Goal: Information Seeking & Learning: Learn about a topic

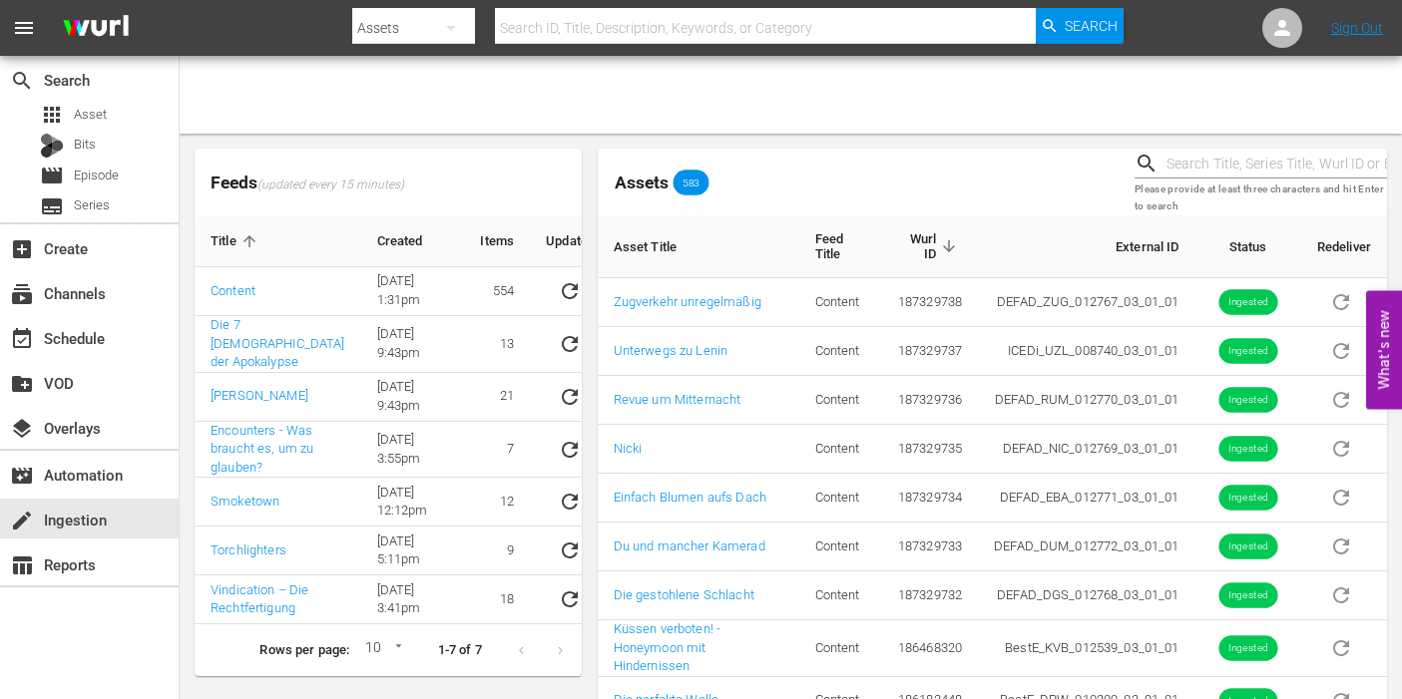
scroll to position [139, 0]
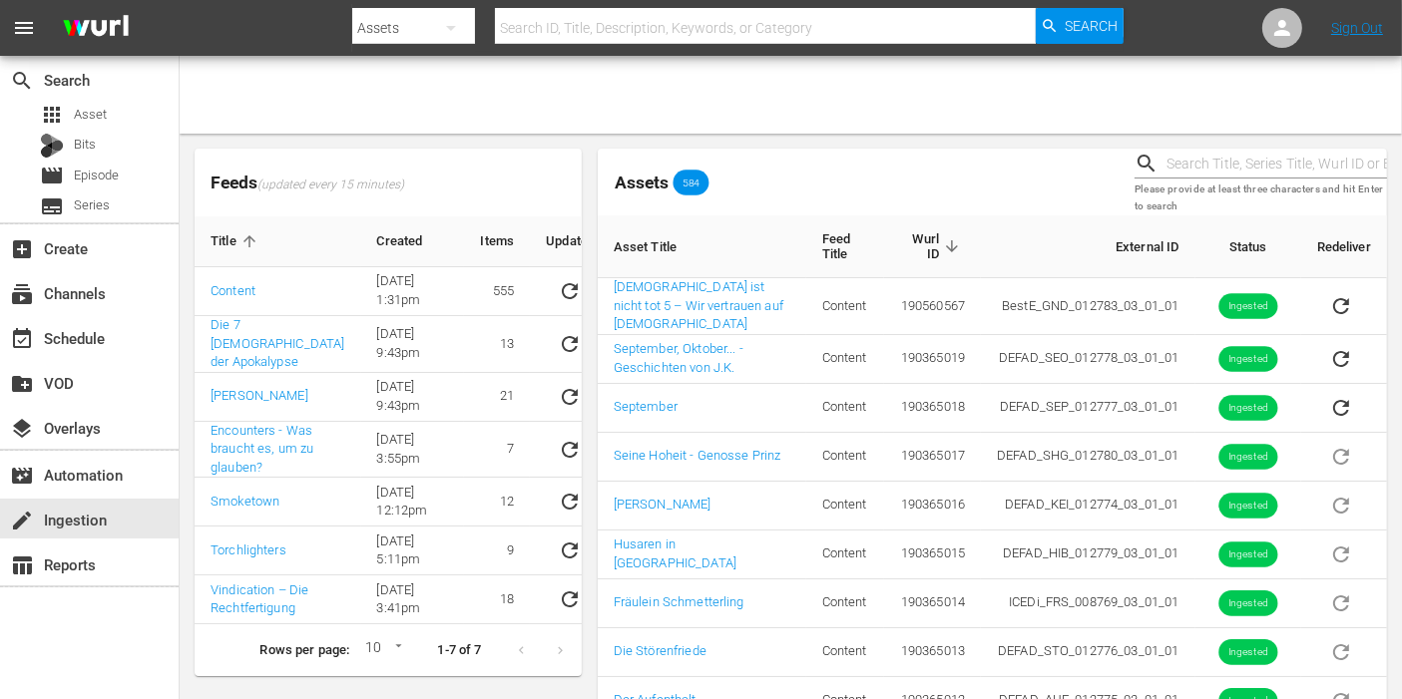
click at [588, 208] on div "Feeds (updated every 15 minutes) Title Created Items Update Content 10/4/23 @ 1…" at bounding box center [388, 413] width 403 height 544
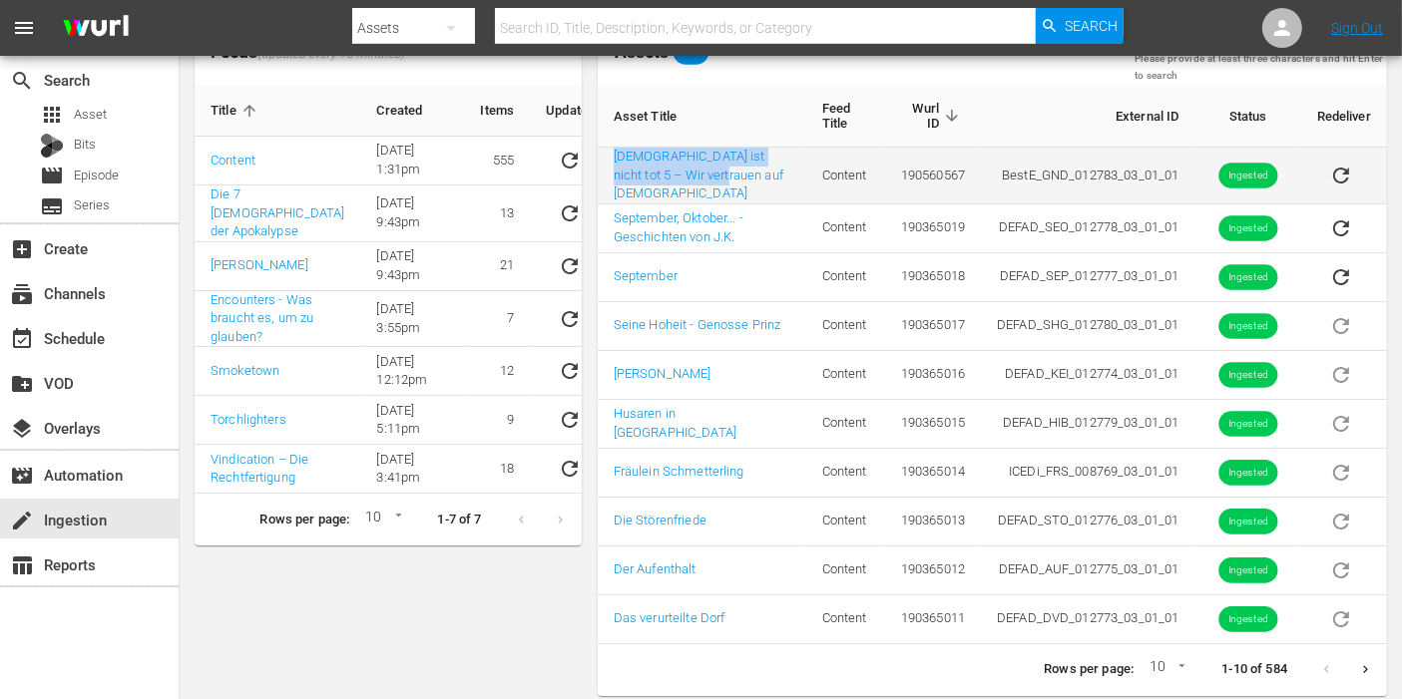
drag, startPoint x: 598, startPoint y: 160, endPoint x: 748, endPoint y: 188, distance: 153.2
click at [748, 188] on td "[DEMOGRAPHIC_DATA] ist nicht tot 5 – Wir vertrauen auf [DEMOGRAPHIC_DATA]" at bounding box center [702, 176] width 209 height 57
copy link "[DEMOGRAPHIC_DATA] ist nicht tot 5 – Wir vertrauen auf [DEMOGRAPHIC_DATA]"
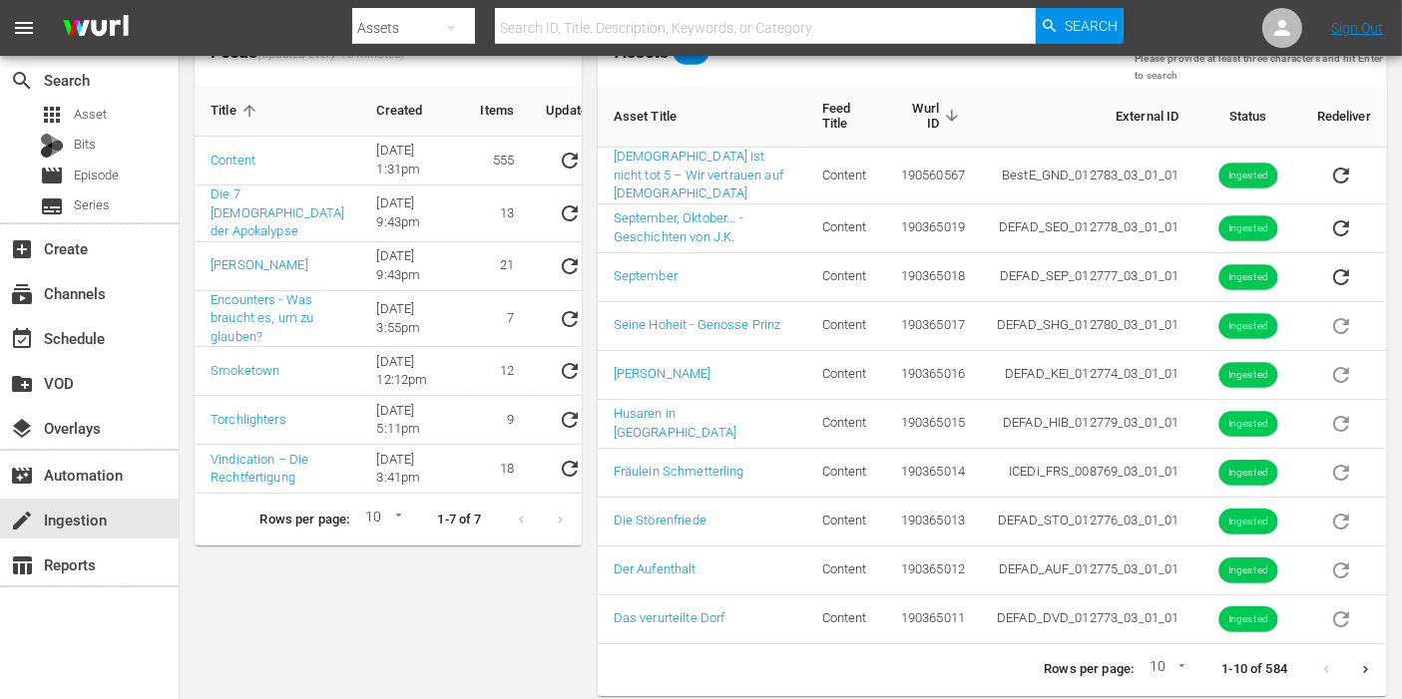
click at [600, 114] on th "Asset Title" at bounding box center [702, 116] width 209 height 63
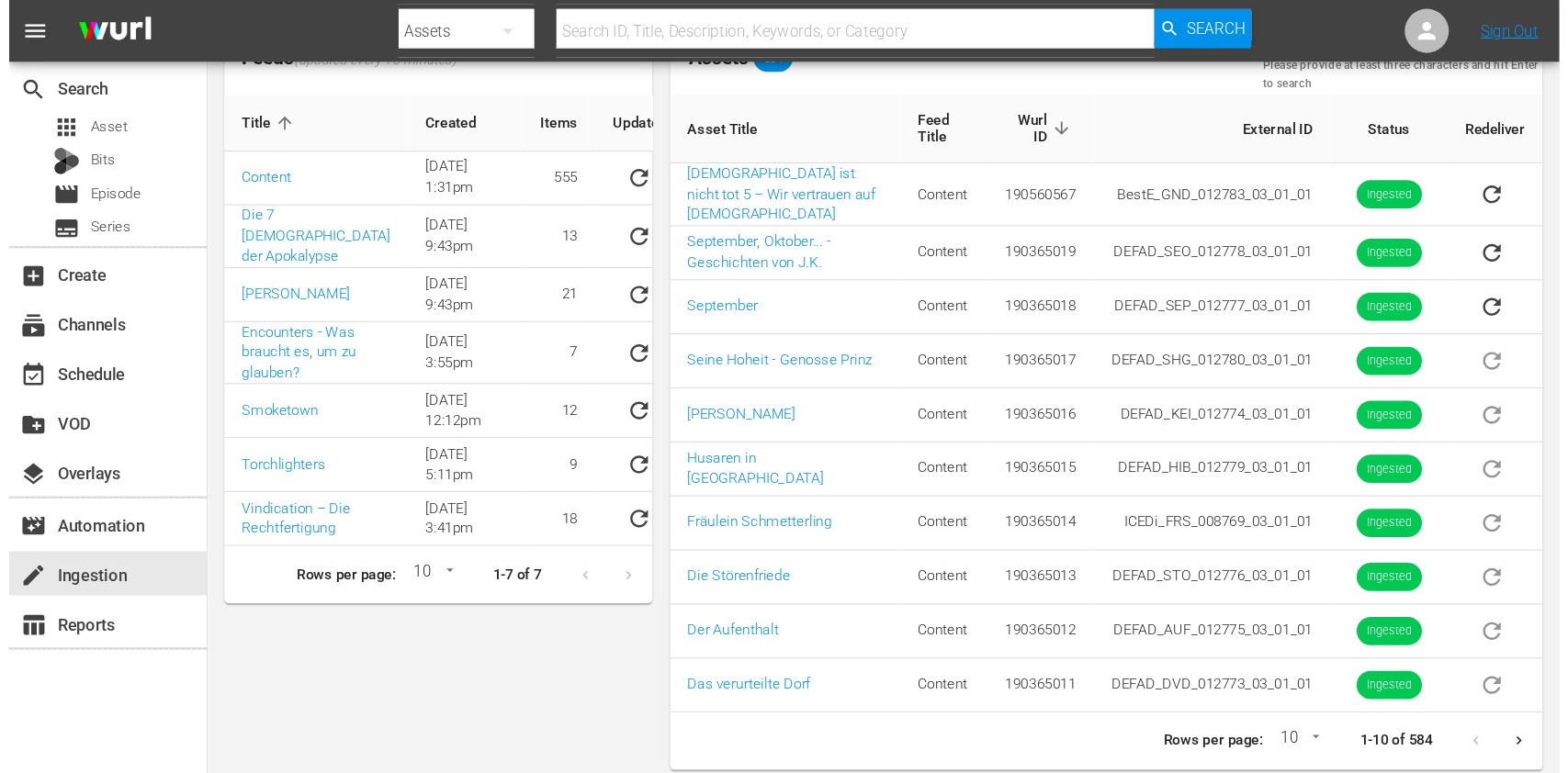
scroll to position [0, 0]
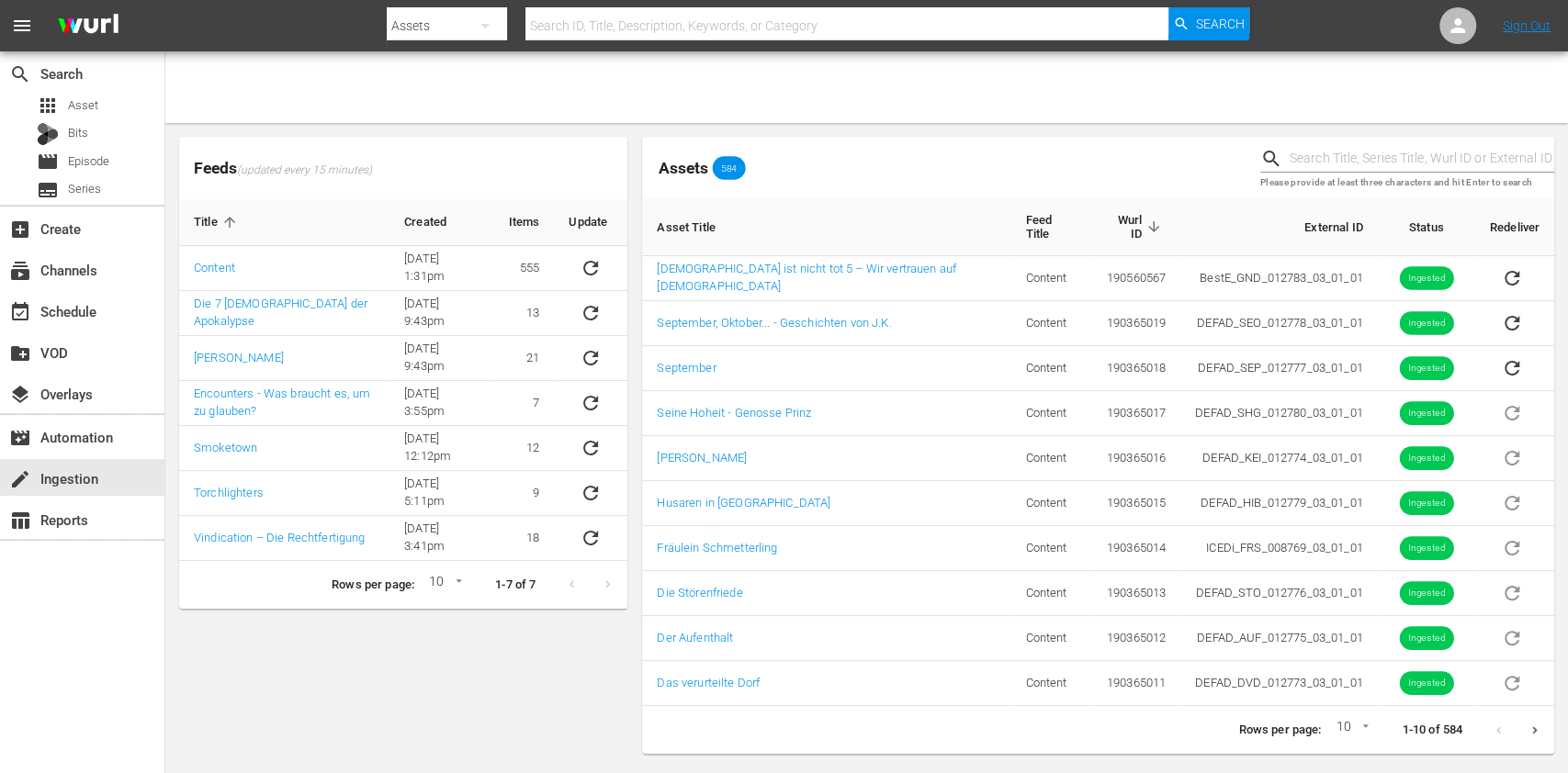
click at [456, 27] on div "Assets" at bounding box center [447, 26] width 121 height 52
click at [436, 128] on div "Episodes" at bounding box center [446, 136] width 74 height 29
click at [642, 19] on input "text" at bounding box center [847, 26] width 643 height 44
type input "p,s"
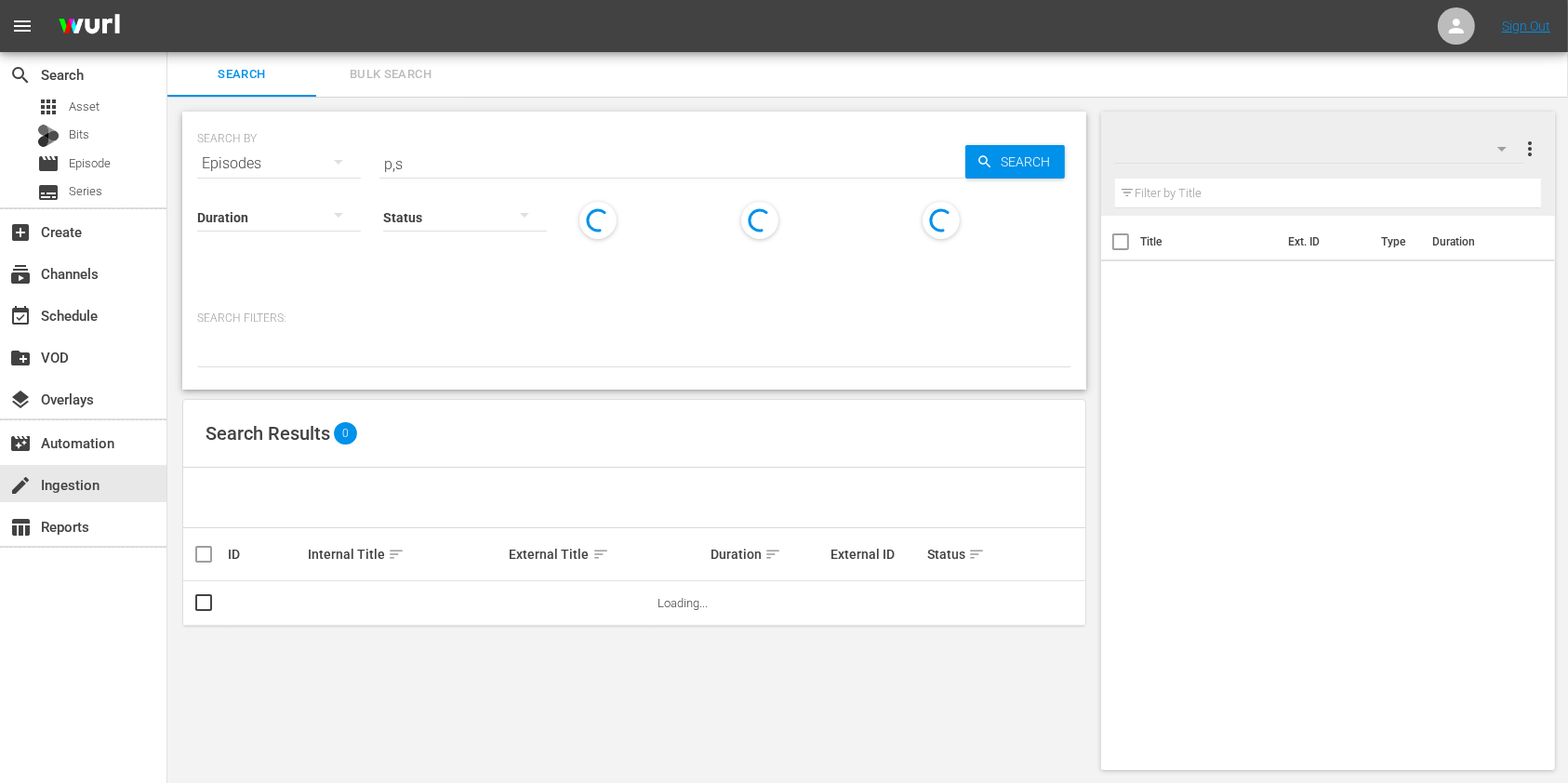
click at [650, 20] on nav "menu Sign Out" at bounding box center [784, 26] width 1568 height 52
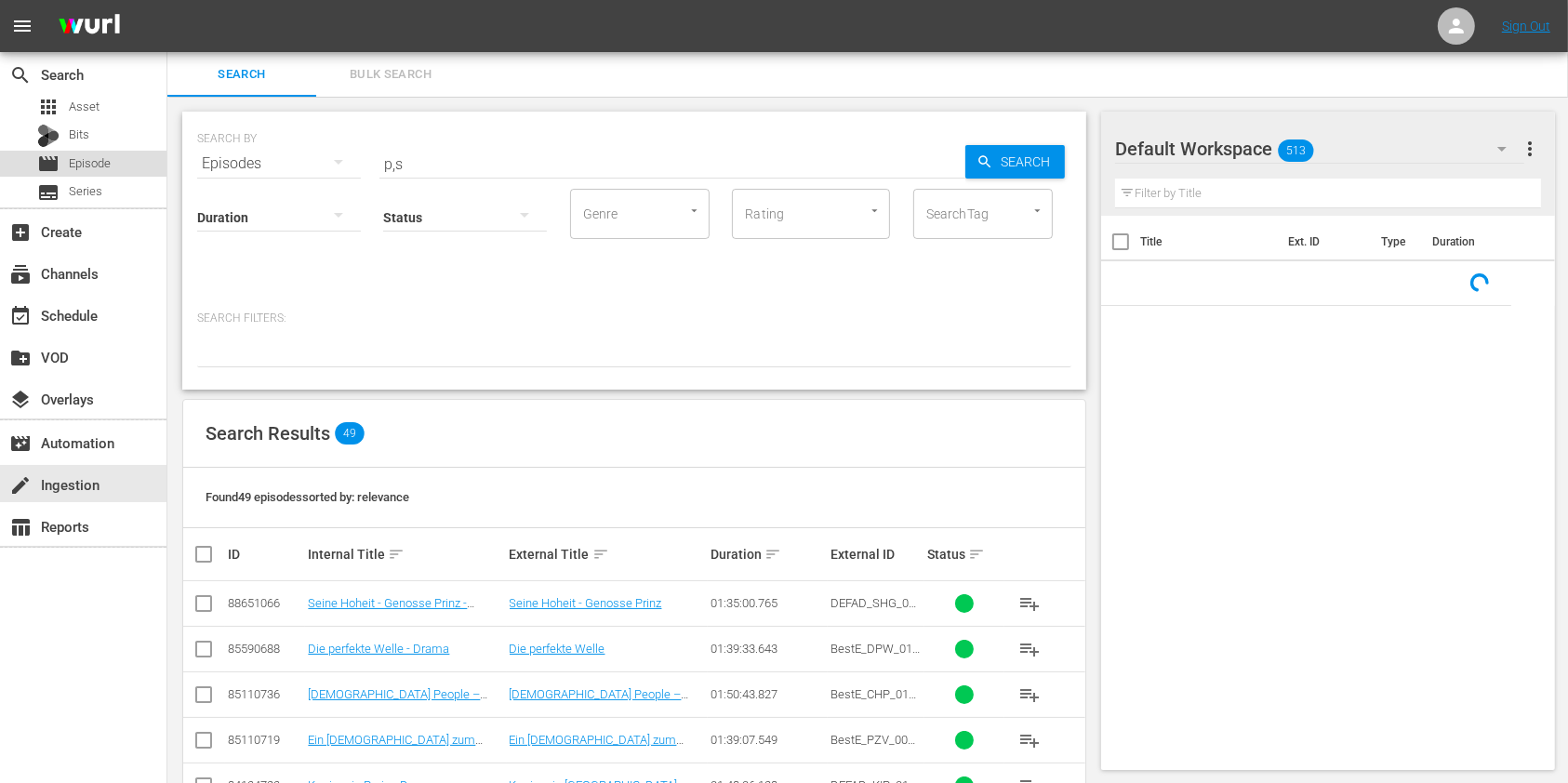
click at [75, 160] on span "Episode" at bounding box center [89, 164] width 42 height 19
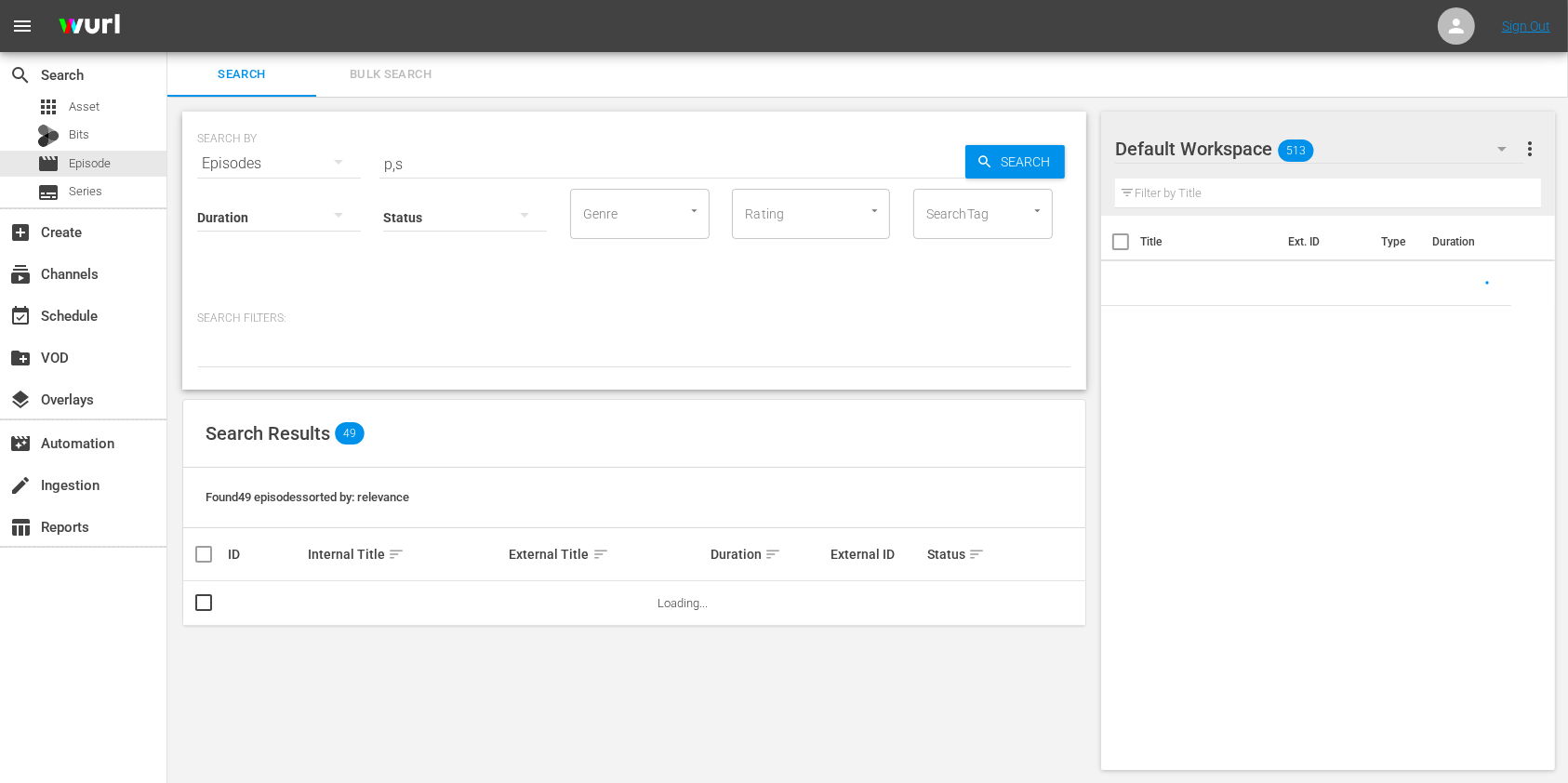
click at [477, 173] on div "Status" at bounding box center [465, 206] width 164 height 67
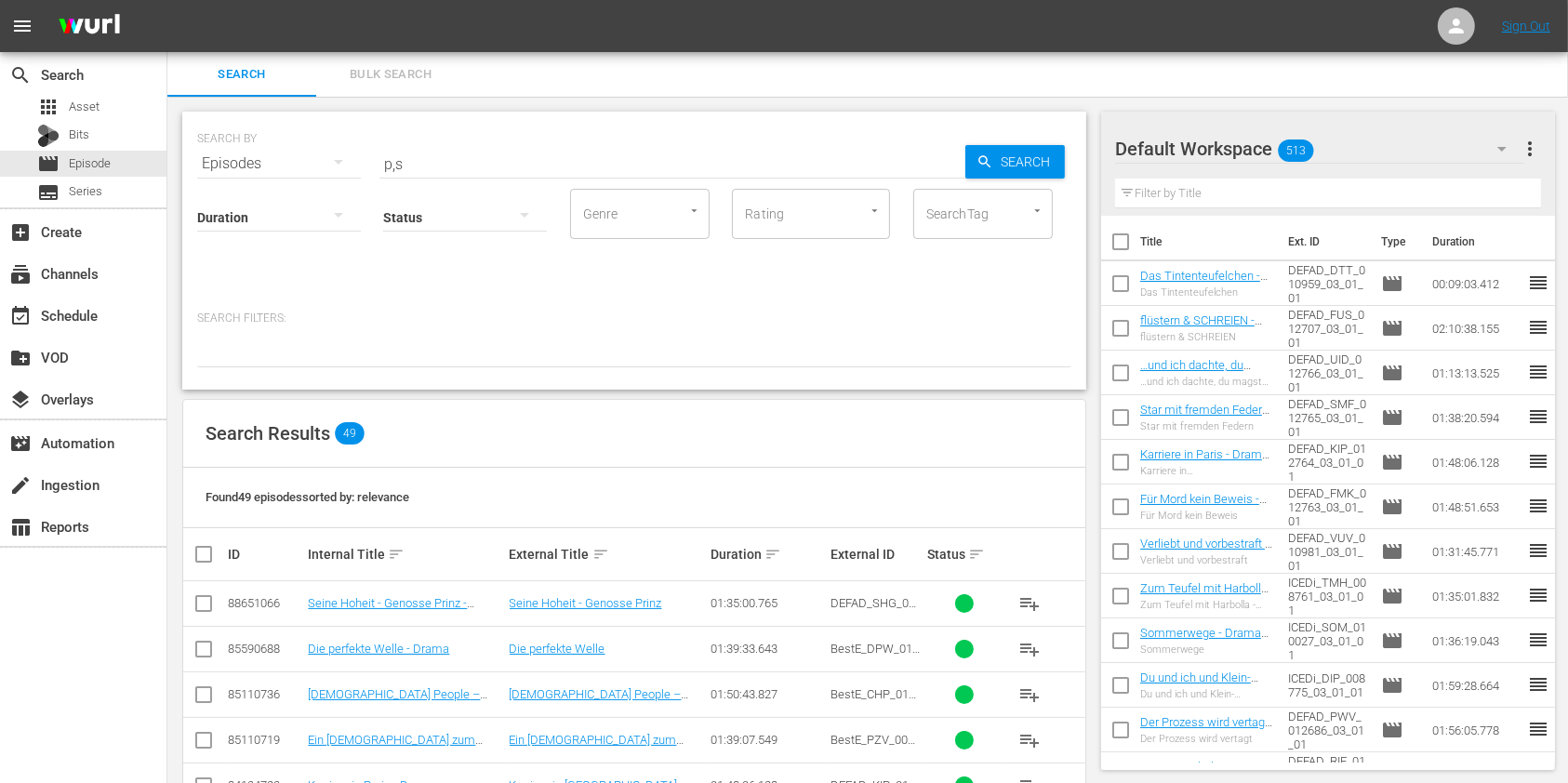
click at [473, 171] on input "p,s" at bounding box center [672, 164] width 586 height 45
type input "p"
type input "p.s"
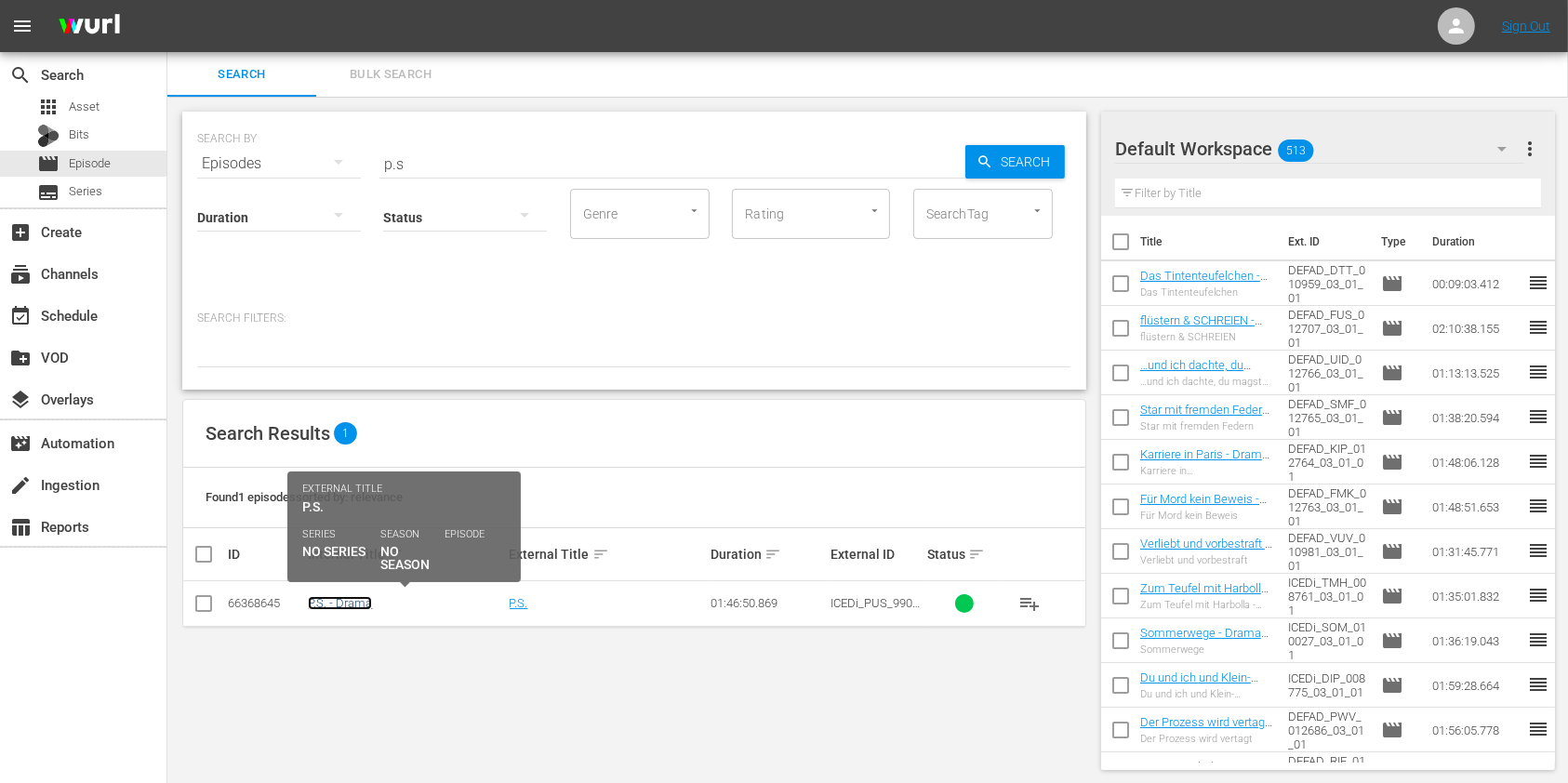
click at [317, 597] on link "P.S. - Drama" at bounding box center [339, 603] width 64 height 14
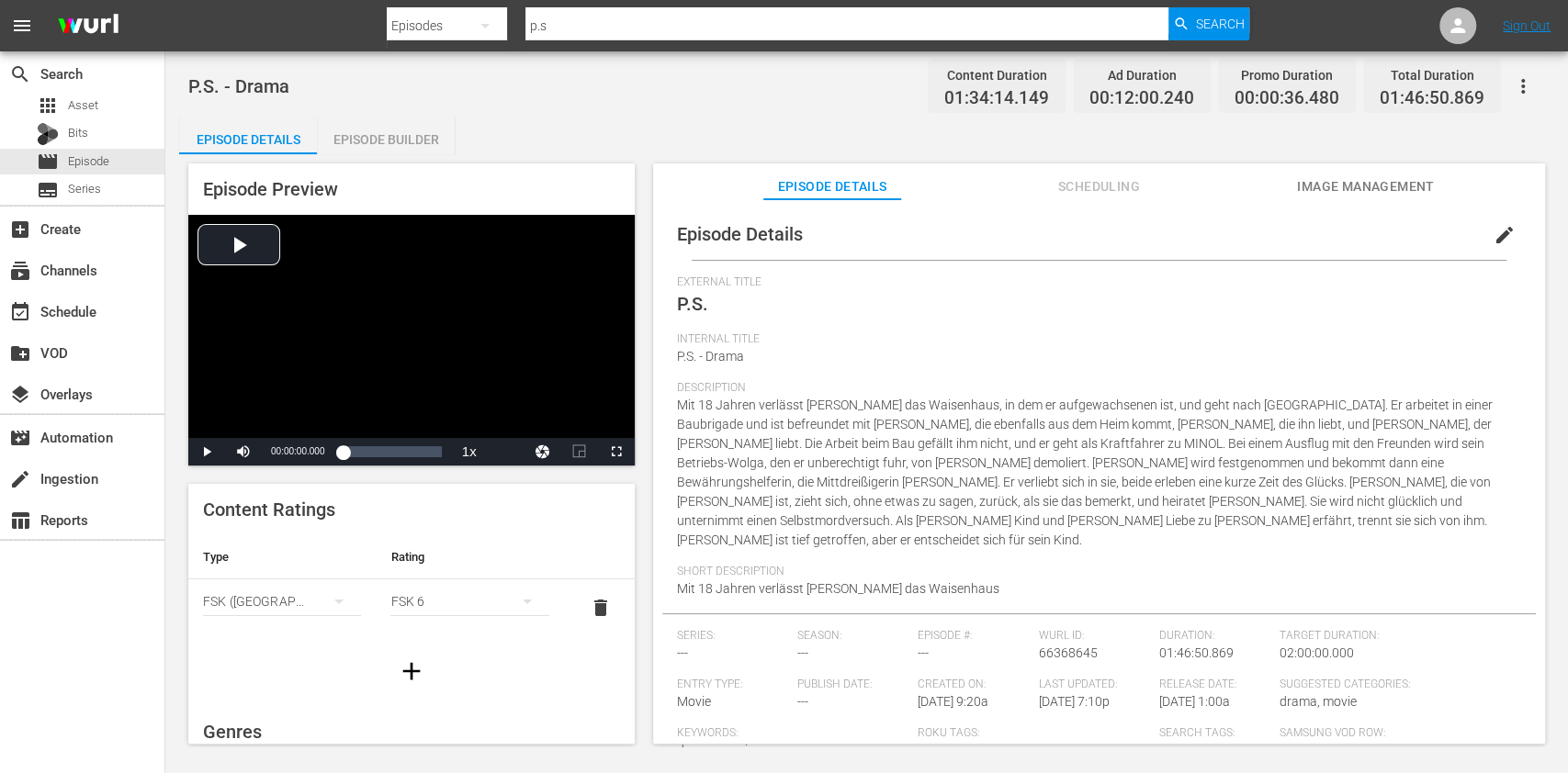
scroll to position [317, 0]
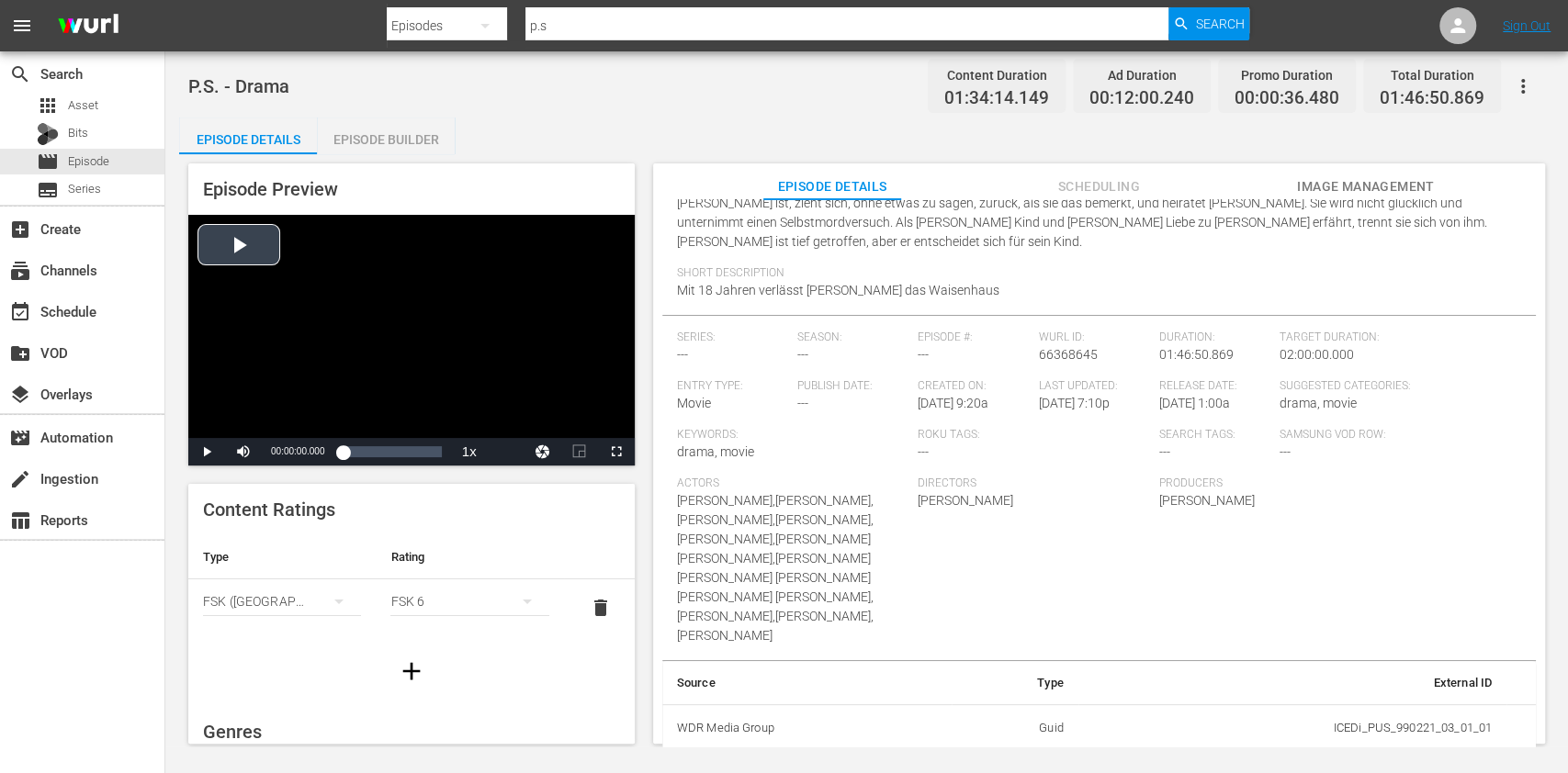
click at [434, 369] on div "Video Player" at bounding box center [412, 326] width 447 height 223
click at [364, 452] on div "Loaded : 0.11% 00:24:57.866 AdSlate 120-Sek 00:00:00.110" at bounding box center [391, 452] width 99 height 18
click at [207, 452] on span "Video Player" at bounding box center [207, 452] width 0 height 0
click at [1110, 172] on button "Scheduling" at bounding box center [1099, 182] width 138 height 37
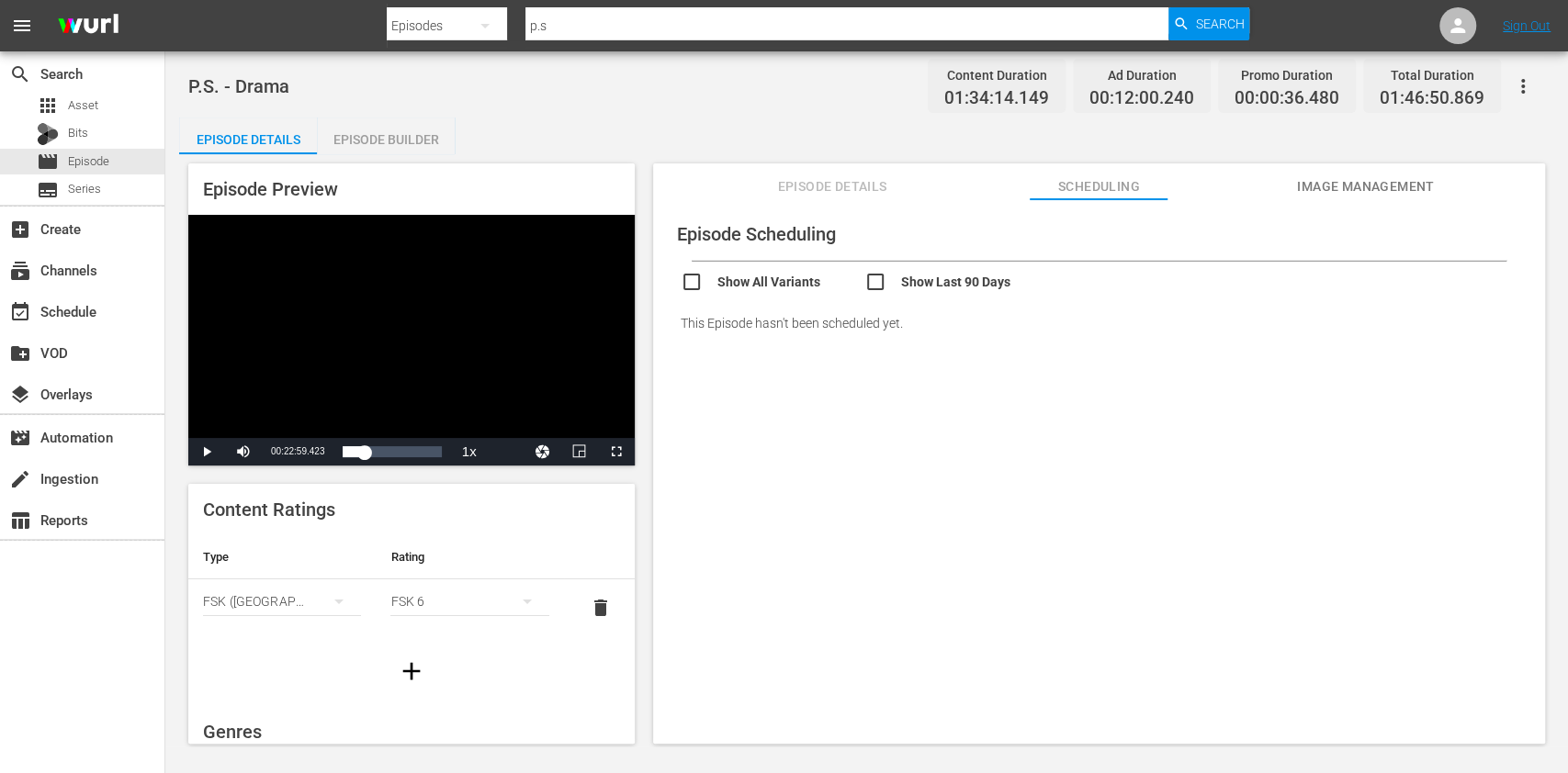
click at [875, 180] on span "Episode Details" at bounding box center [832, 187] width 138 height 23
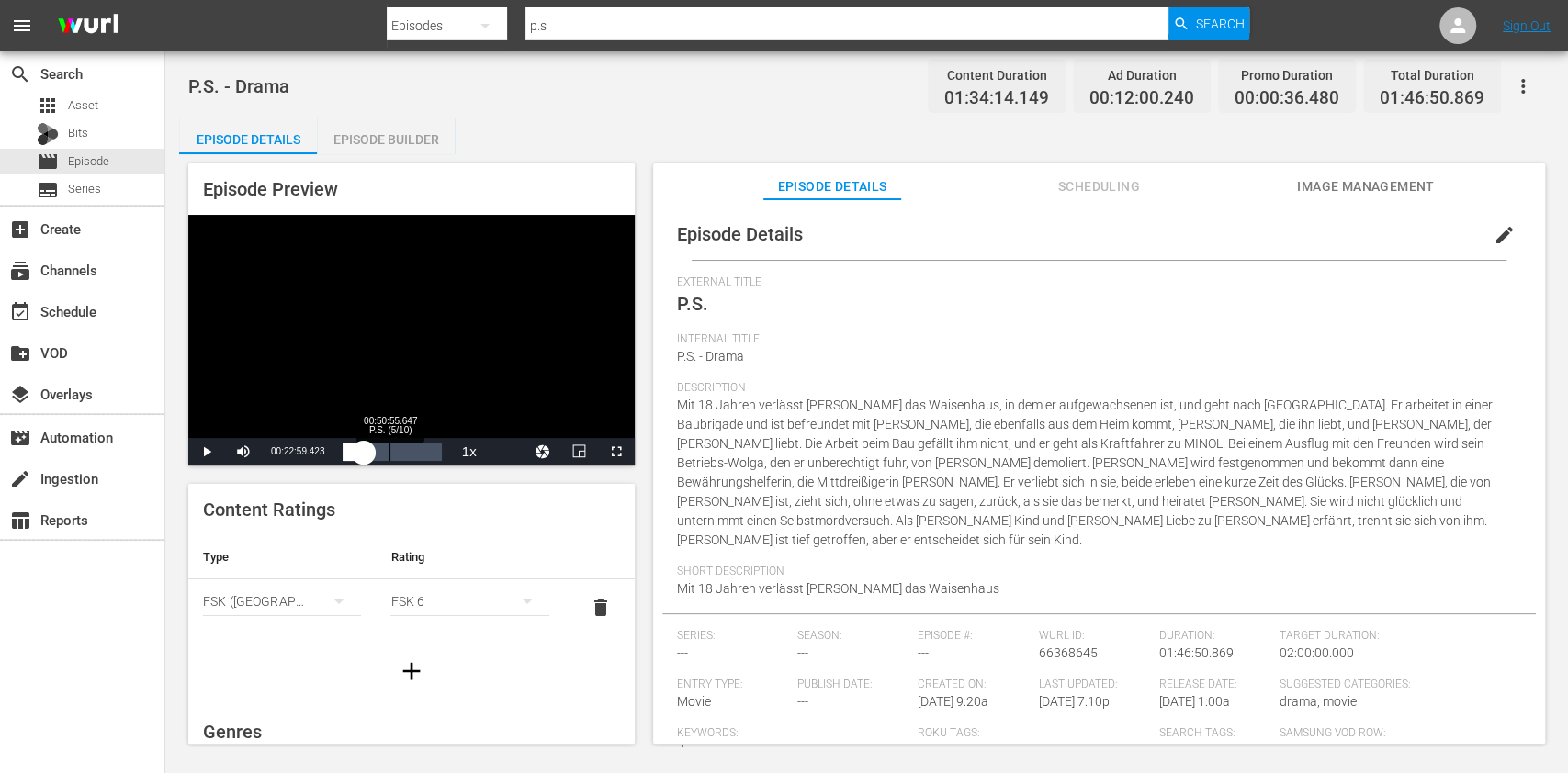
click at [389, 448] on div "Loaded : 23.26% 00:50:55.647 P.S. (5/10) 00:20:53.303" at bounding box center [391, 452] width 99 height 18
click at [207, 452] on span "Video Player" at bounding box center [207, 452] width 0 height 0
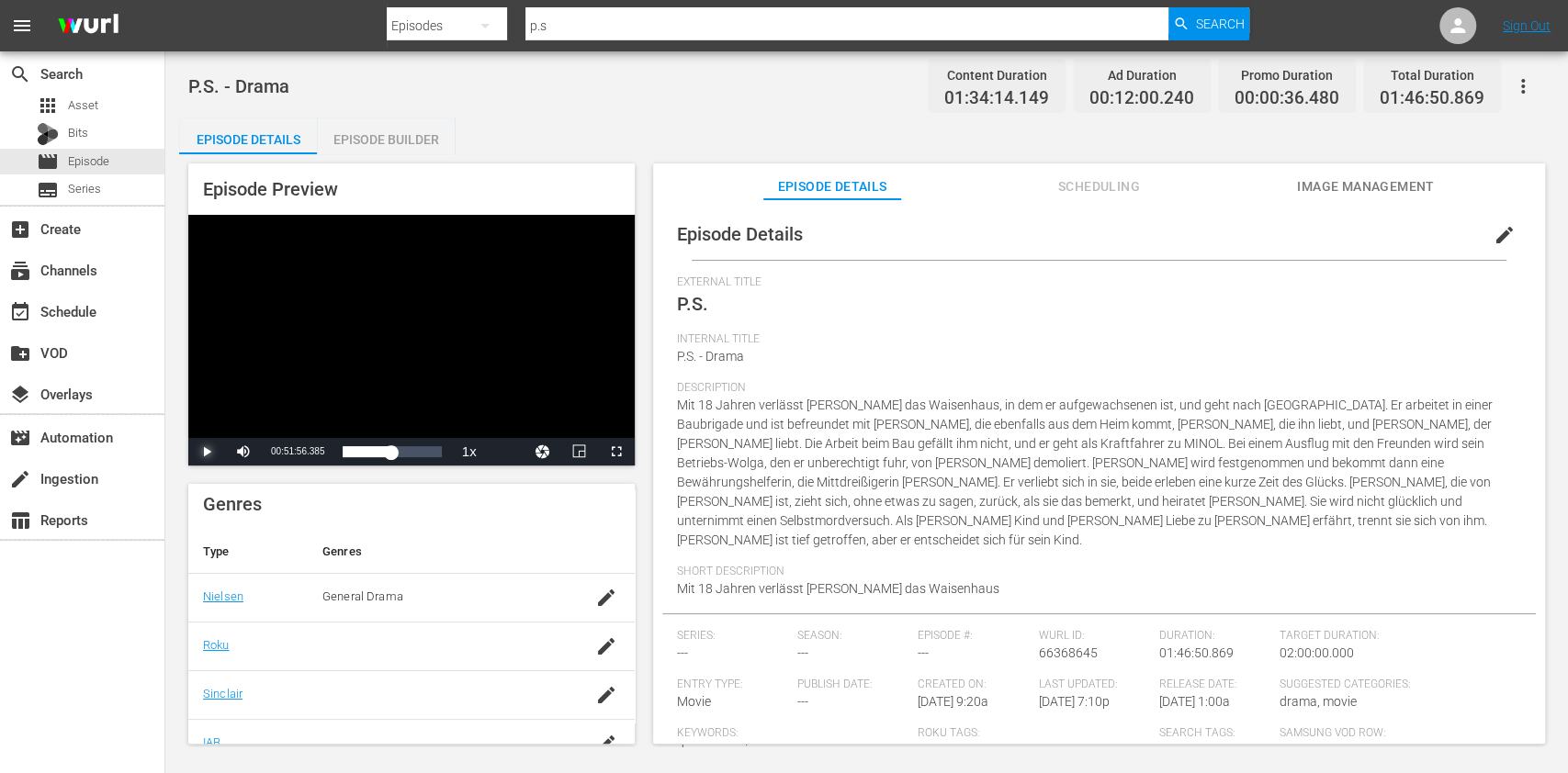
scroll to position [397, 0]
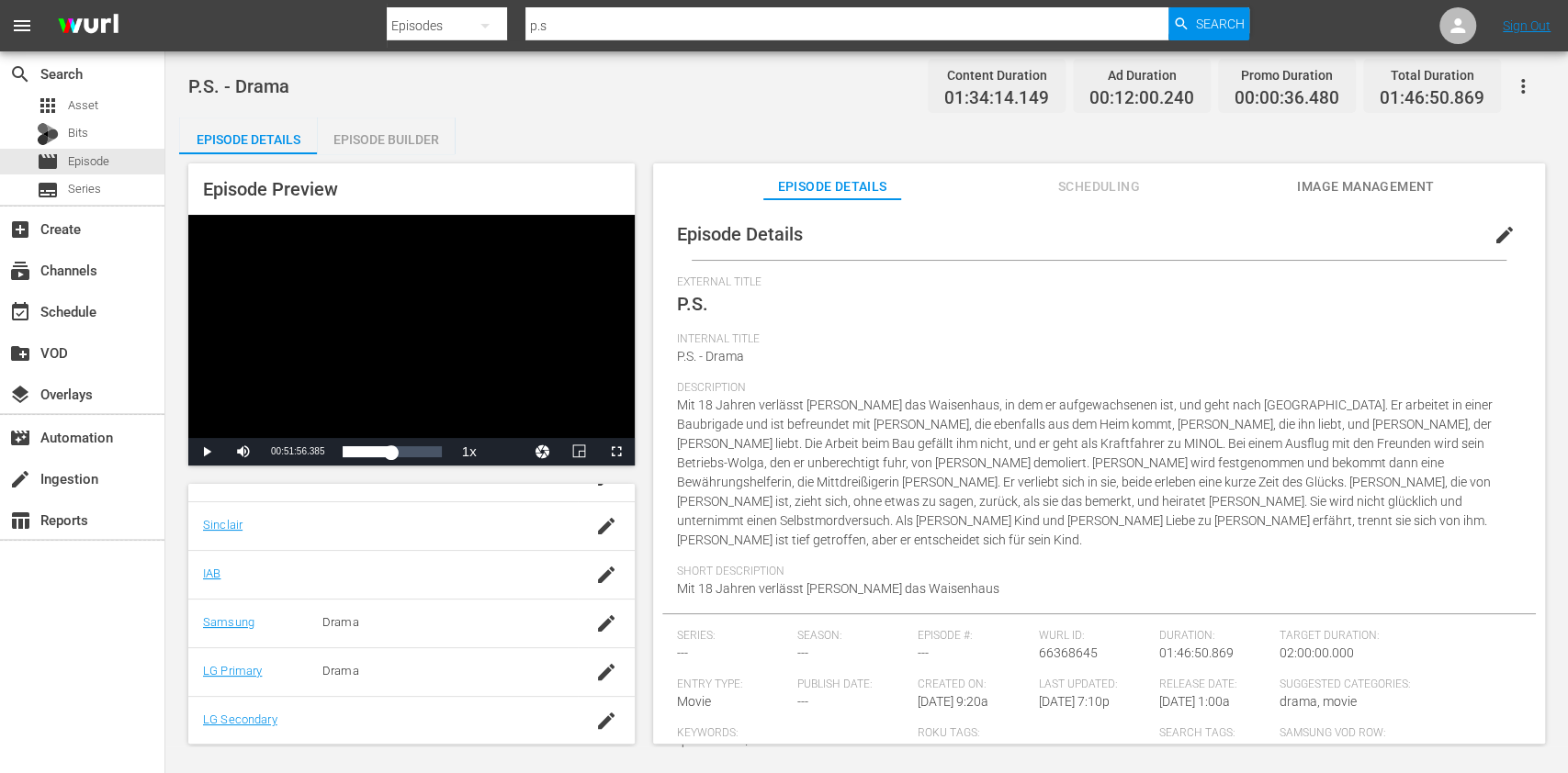
click at [1113, 173] on button "Scheduling" at bounding box center [1099, 182] width 138 height 37
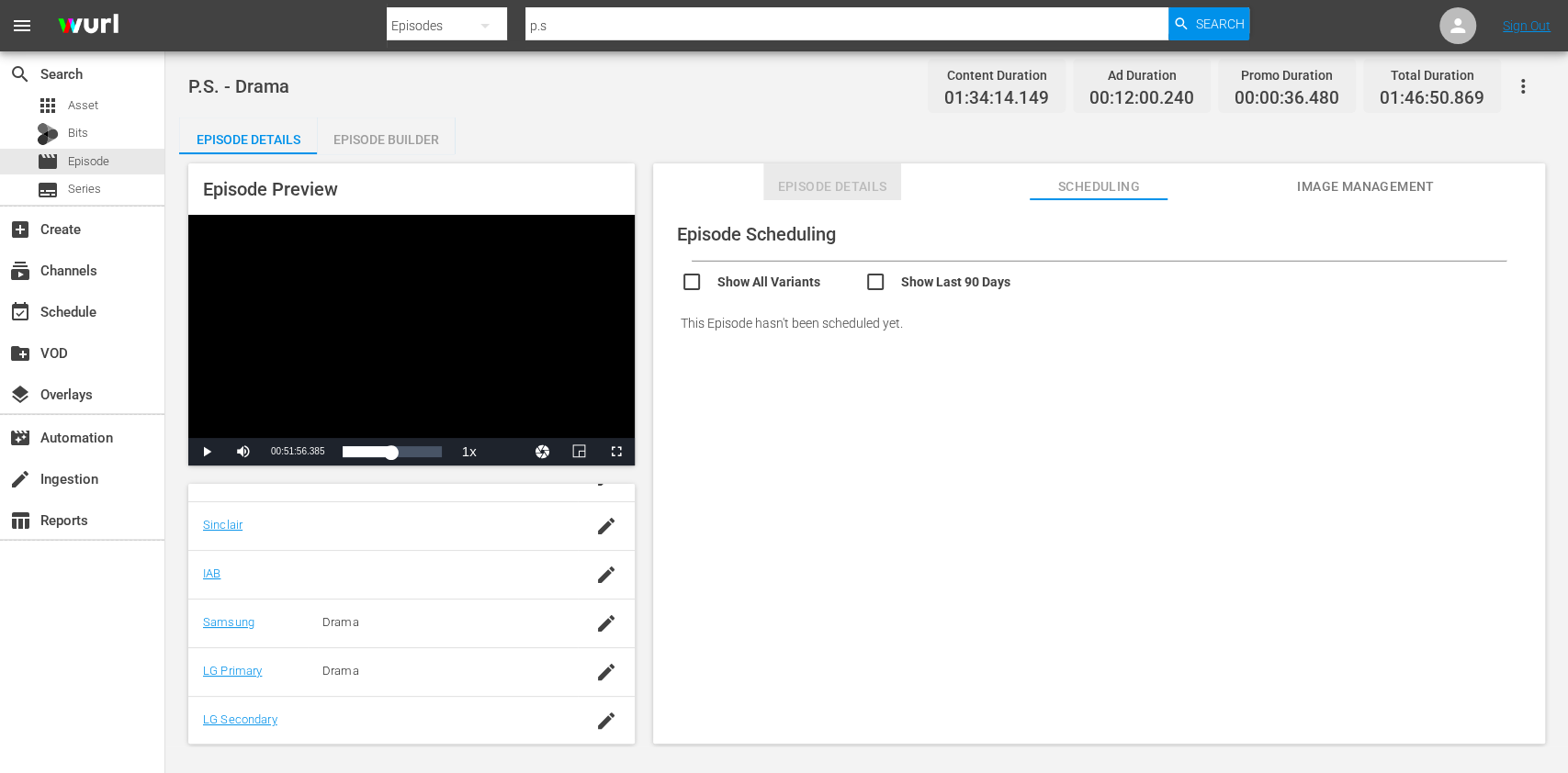
click at [861, 189] on span "Episode Details" at bounding box center [832, 187] width 138 height 23
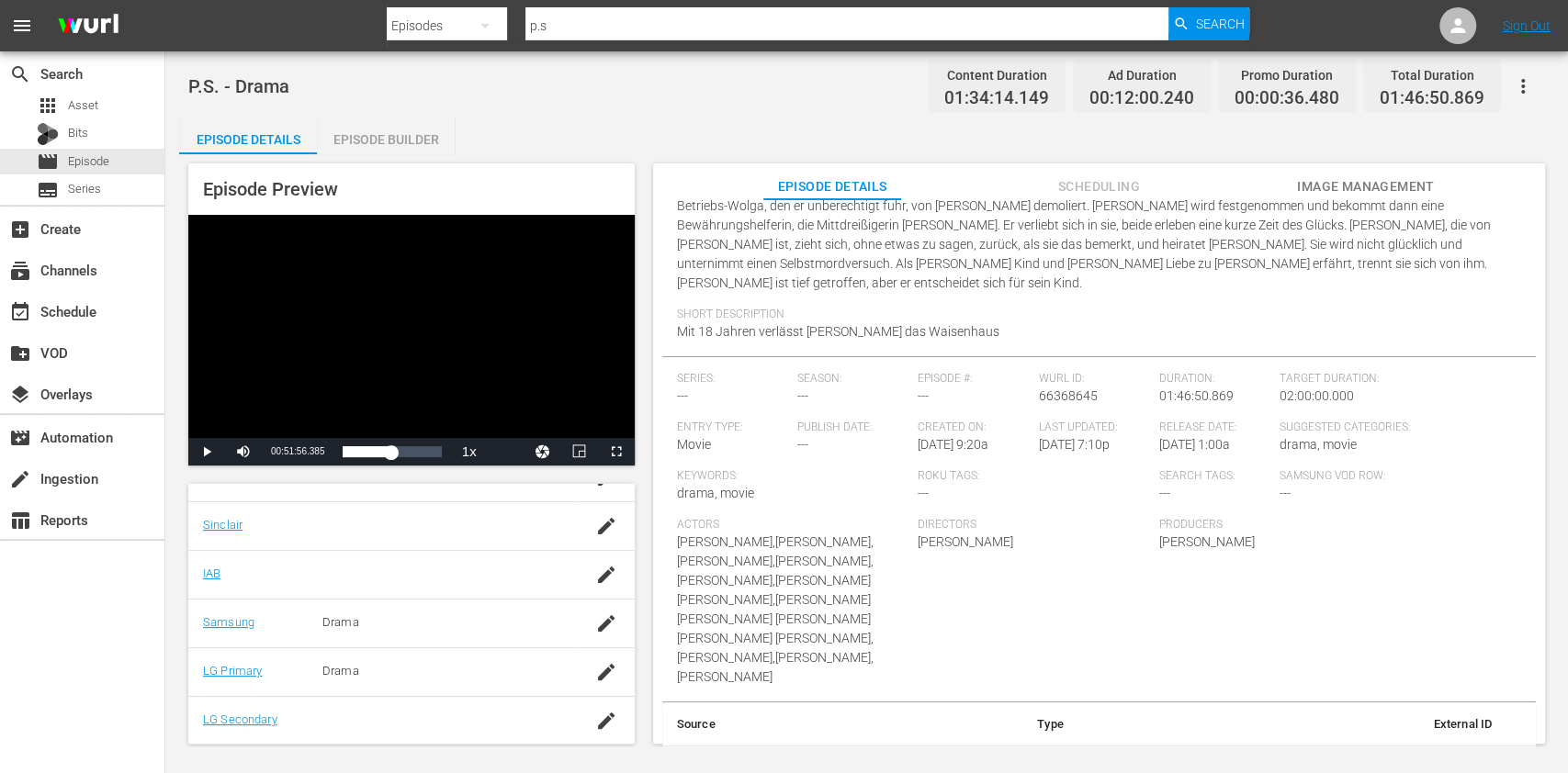
scroll to position [0, 0]
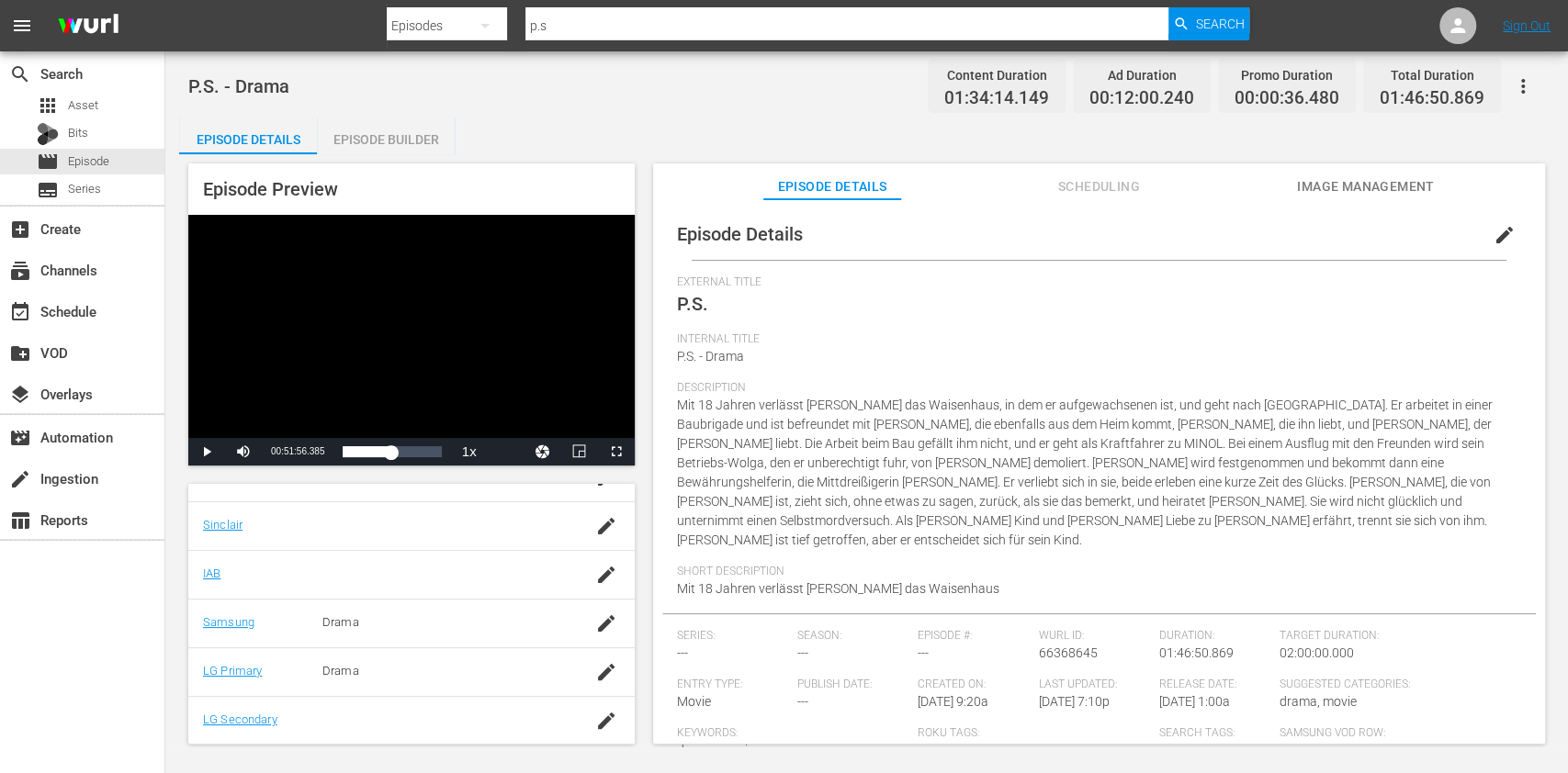
click at [941, 293] on div "External Title P.S." at bounding box center [1098, 304] width 844 height 57
click at [1306, 90] on icon "button" at bounding box center [1523, 87] width 22 height 22
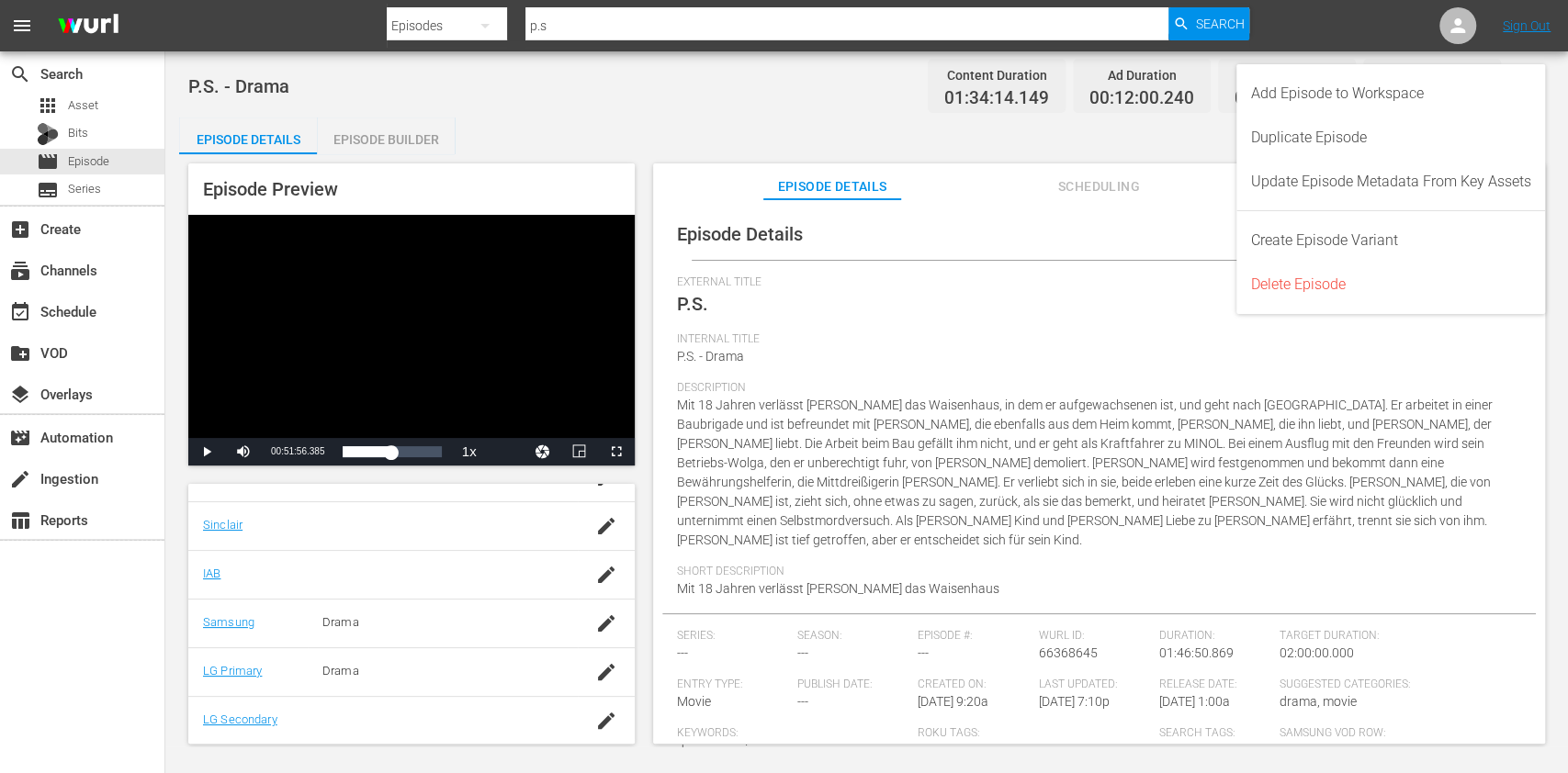
click at [1048, 338] on span "Internal Title" at bounding box center [1094, 340] width 835 height 15
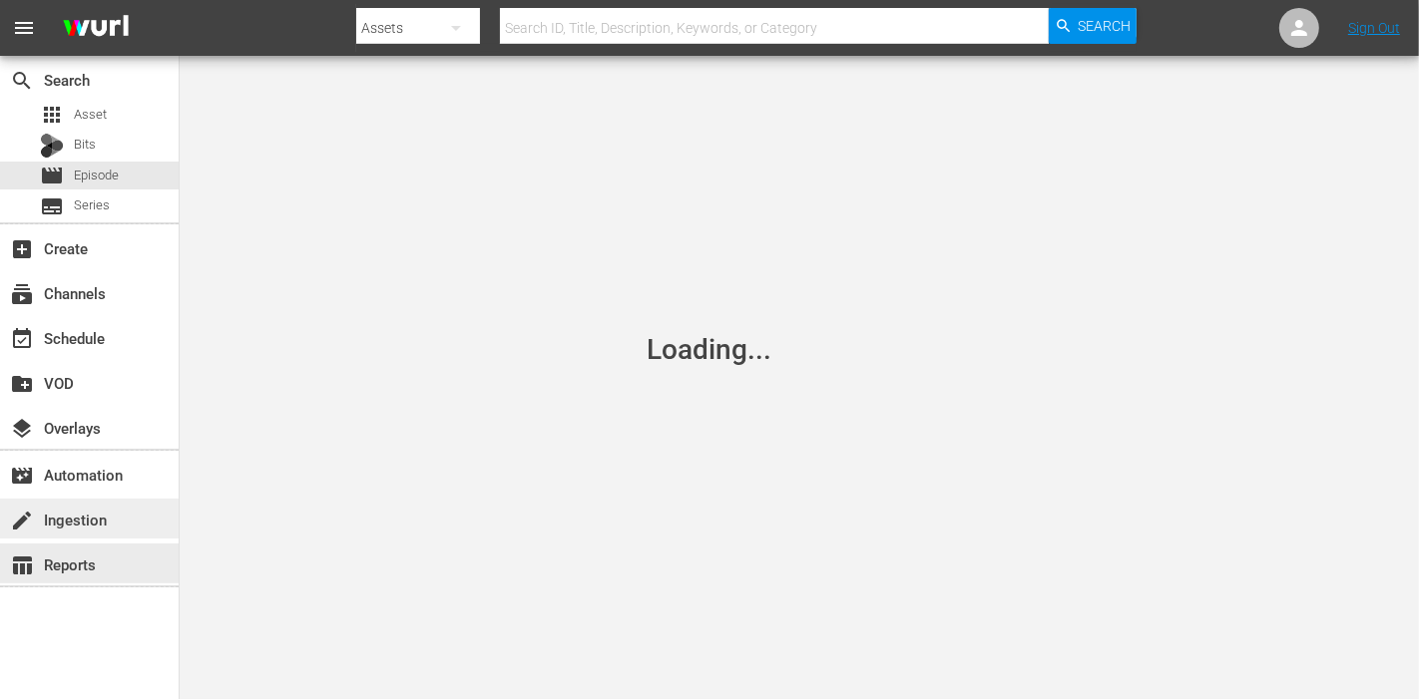
click at [97, 511] on div "create Ingestion" at bounding box center [56, 517] width 112 height 18
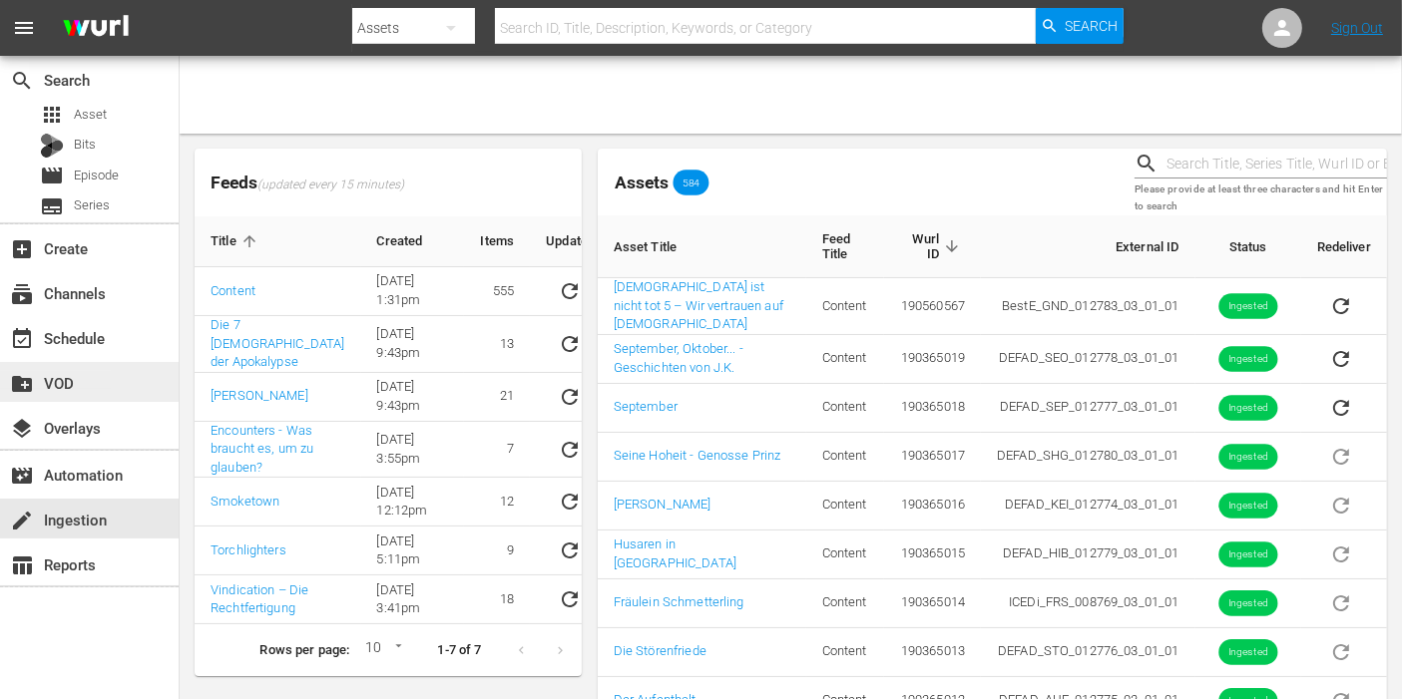
click at [80, 380] on div "create_new_folder VOD" at bounding box center [56, 380] width 112 height 18
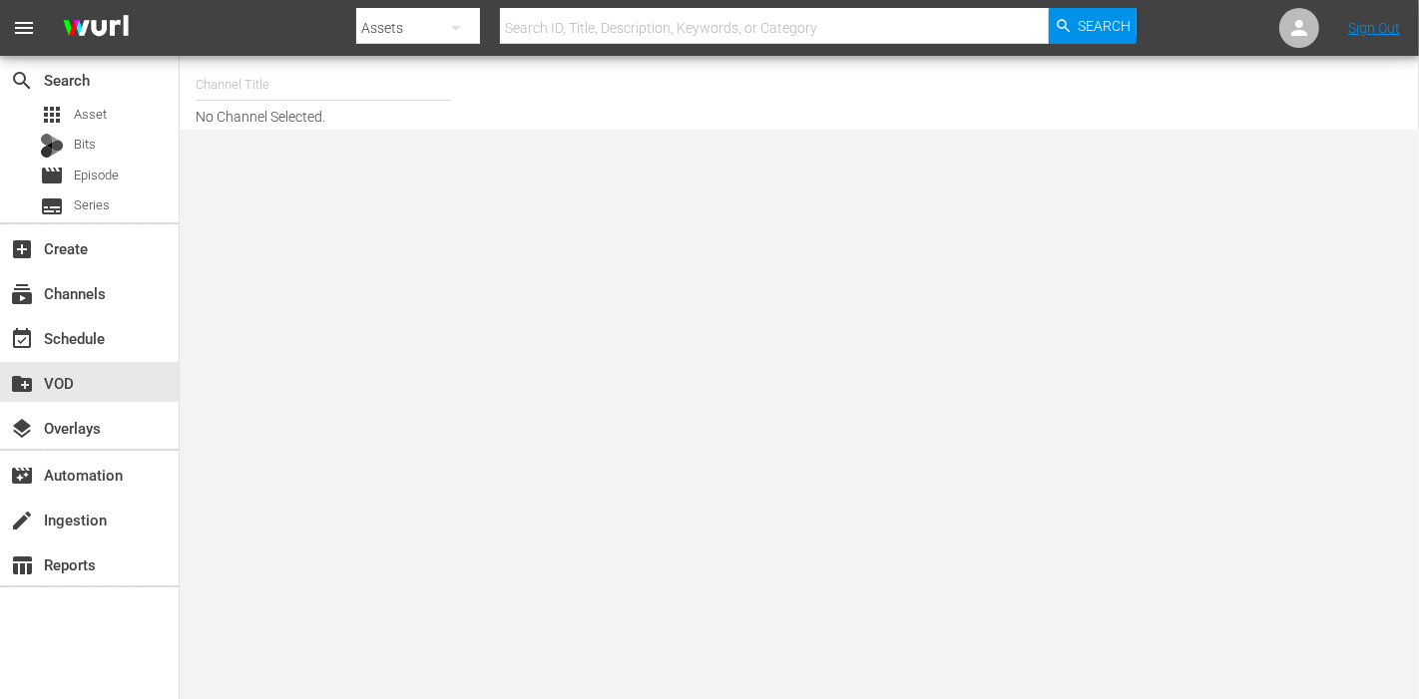
click at [349, 72] on input "text" at bounding box center [323, 85] width 255 height 48
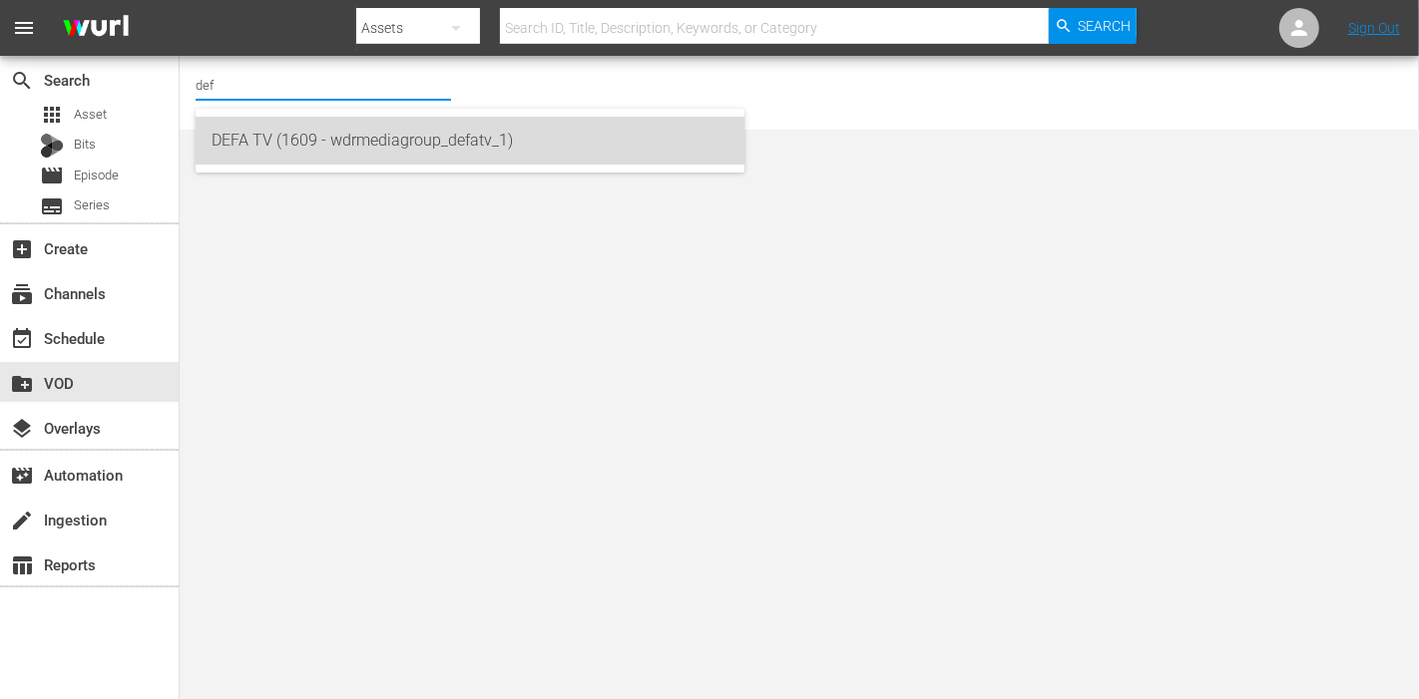
click at [330, 142] on div "DEFA TV (1609 - wdrmediagroup_defatv_1)" at bounding box center [470, 141] width 517 height 48
type input "DEFA TV (1609 - wdrmediagroup_defatv_1)"
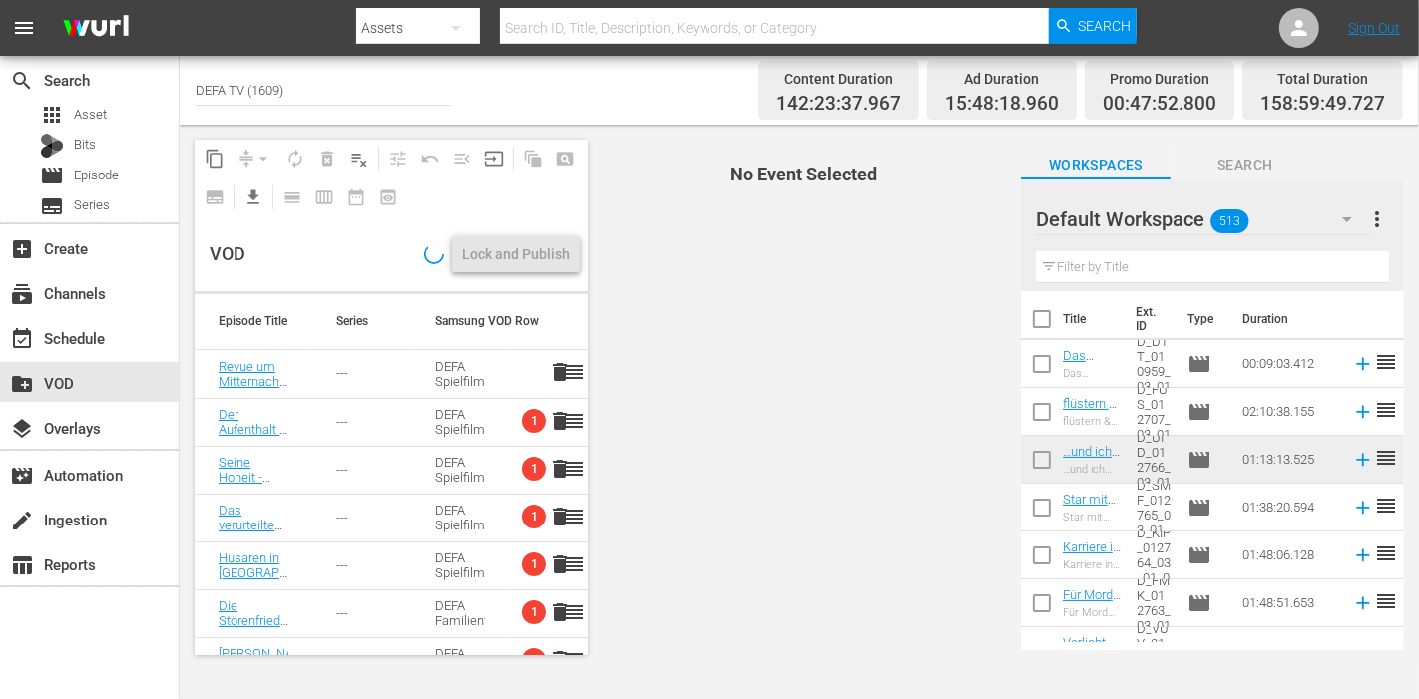
click at [683, 409] on span "No Event Selected" at bounding box center [799, 398] width 413 height 546
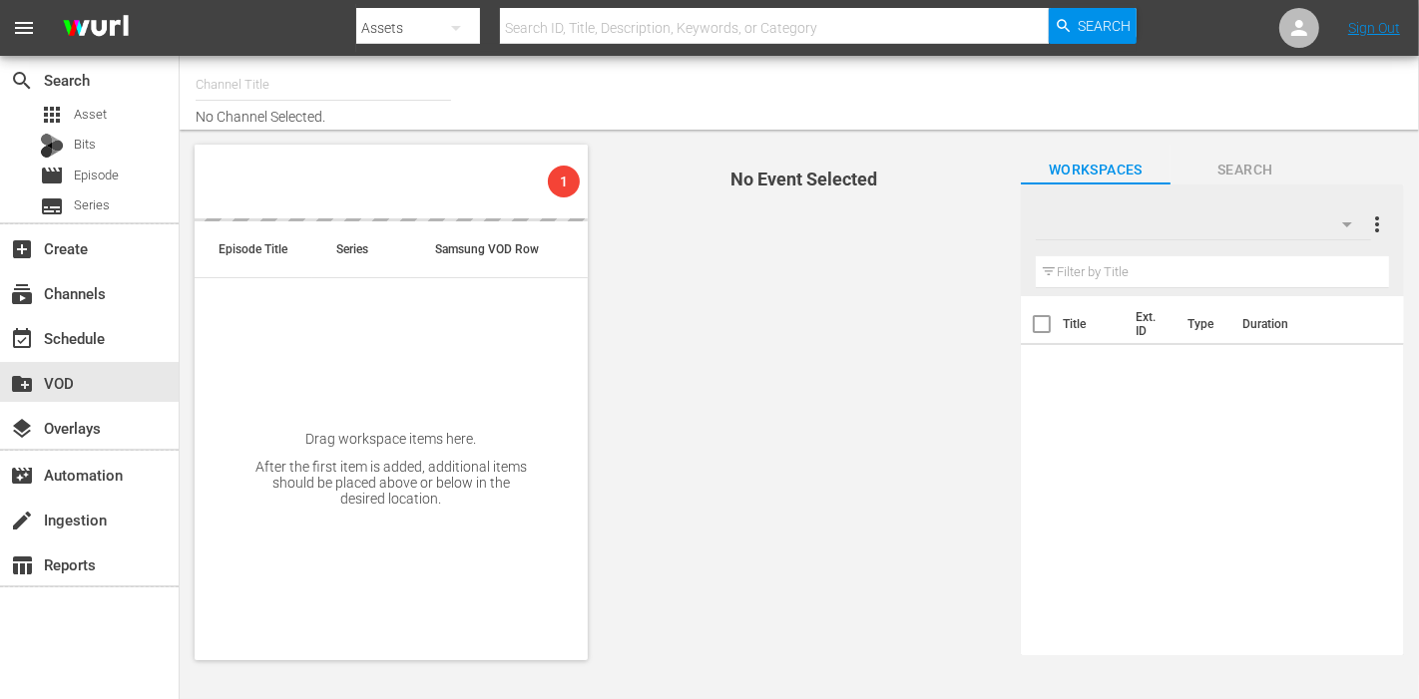
type input "DEFA TV (1609)"
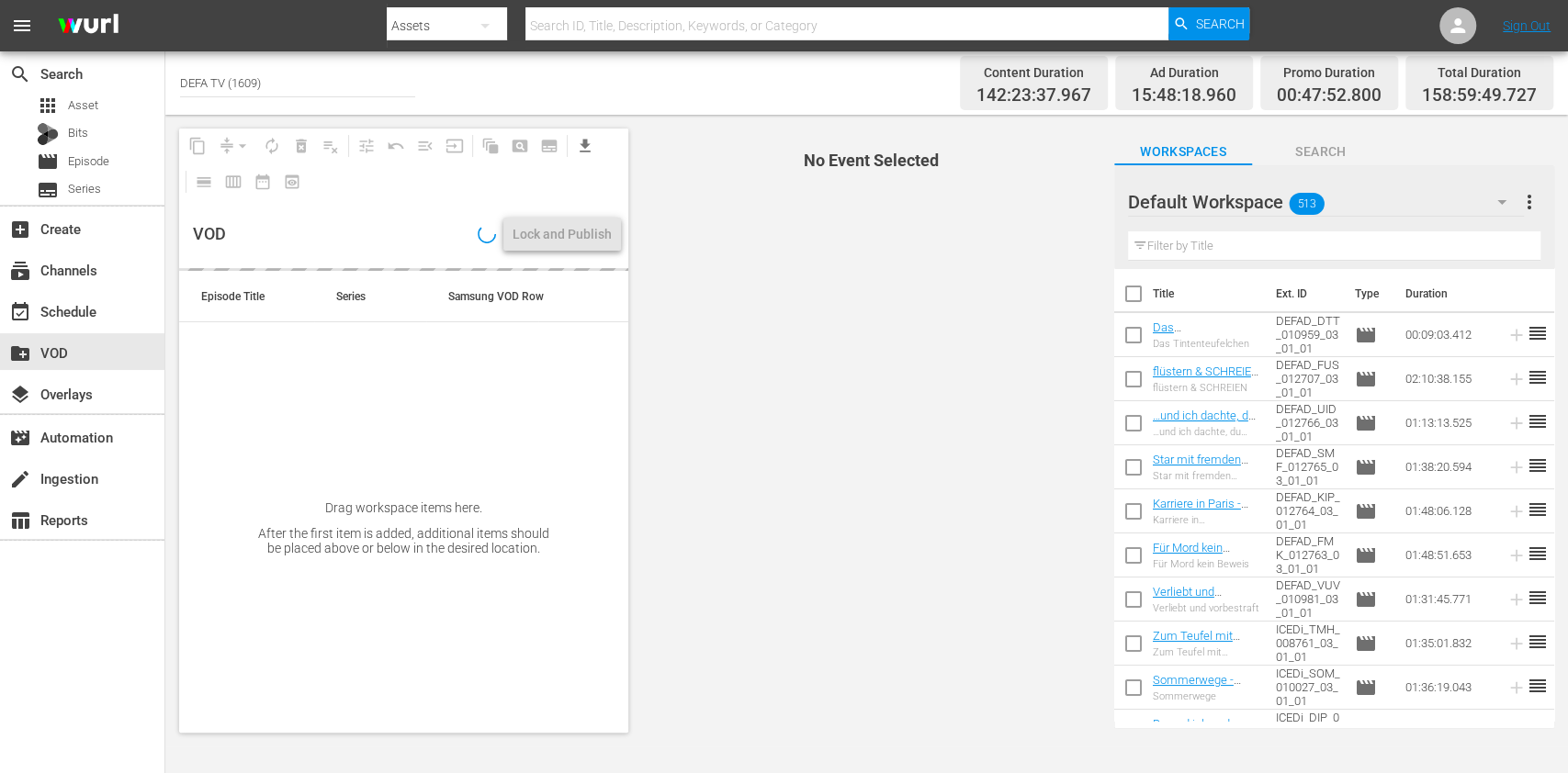
click at [602, 305] on th at bounding box center [584, 296] width 90 height 52
click at [697, 301] on span "No Event Selected" at bounding box center [866, 431] width 468 height 631
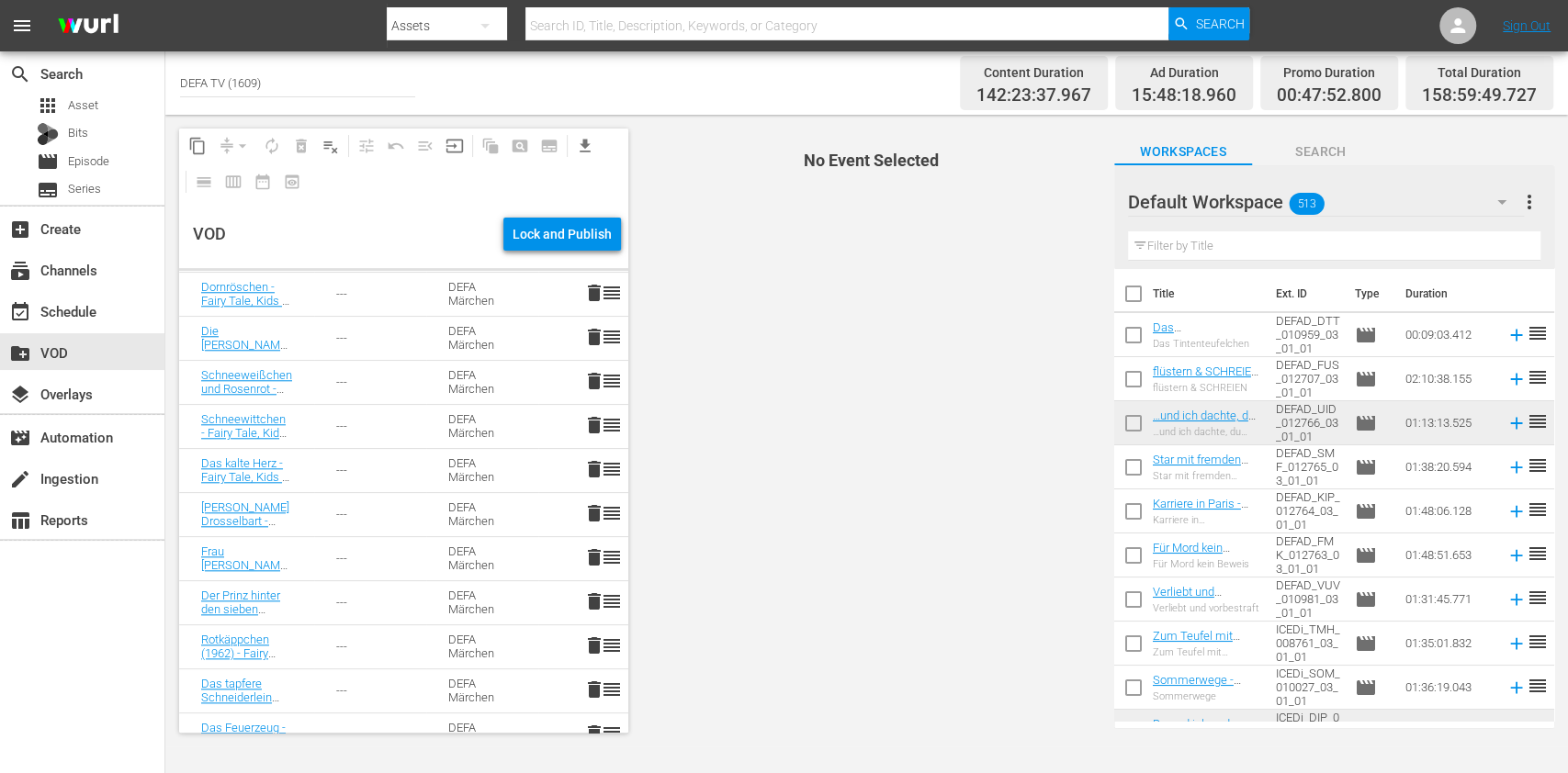
scroll to position [1559, 0]
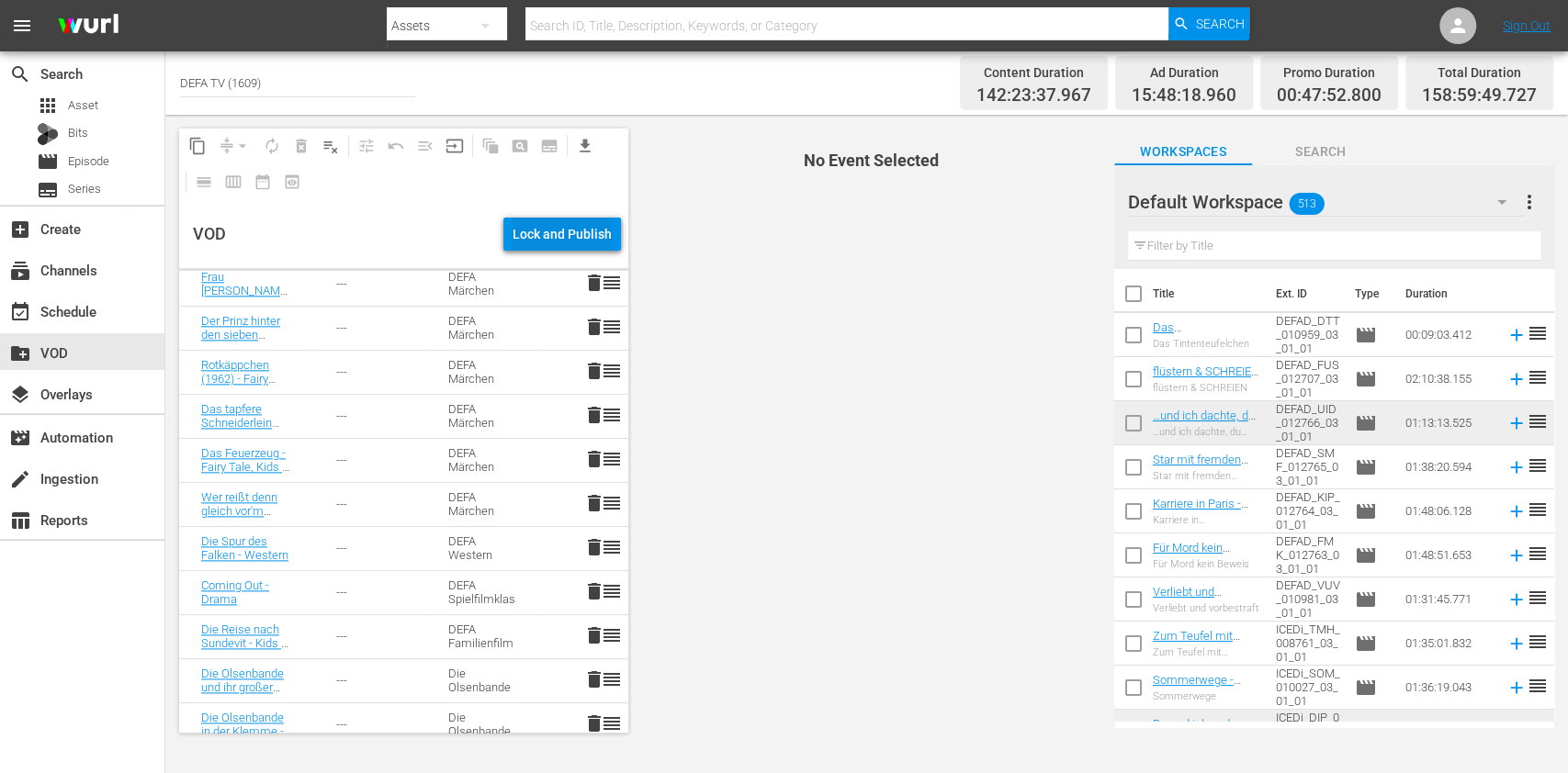
click at [603, 249] on div "Lock and Publish" at bounding box center [563, 234] width 99 height 33
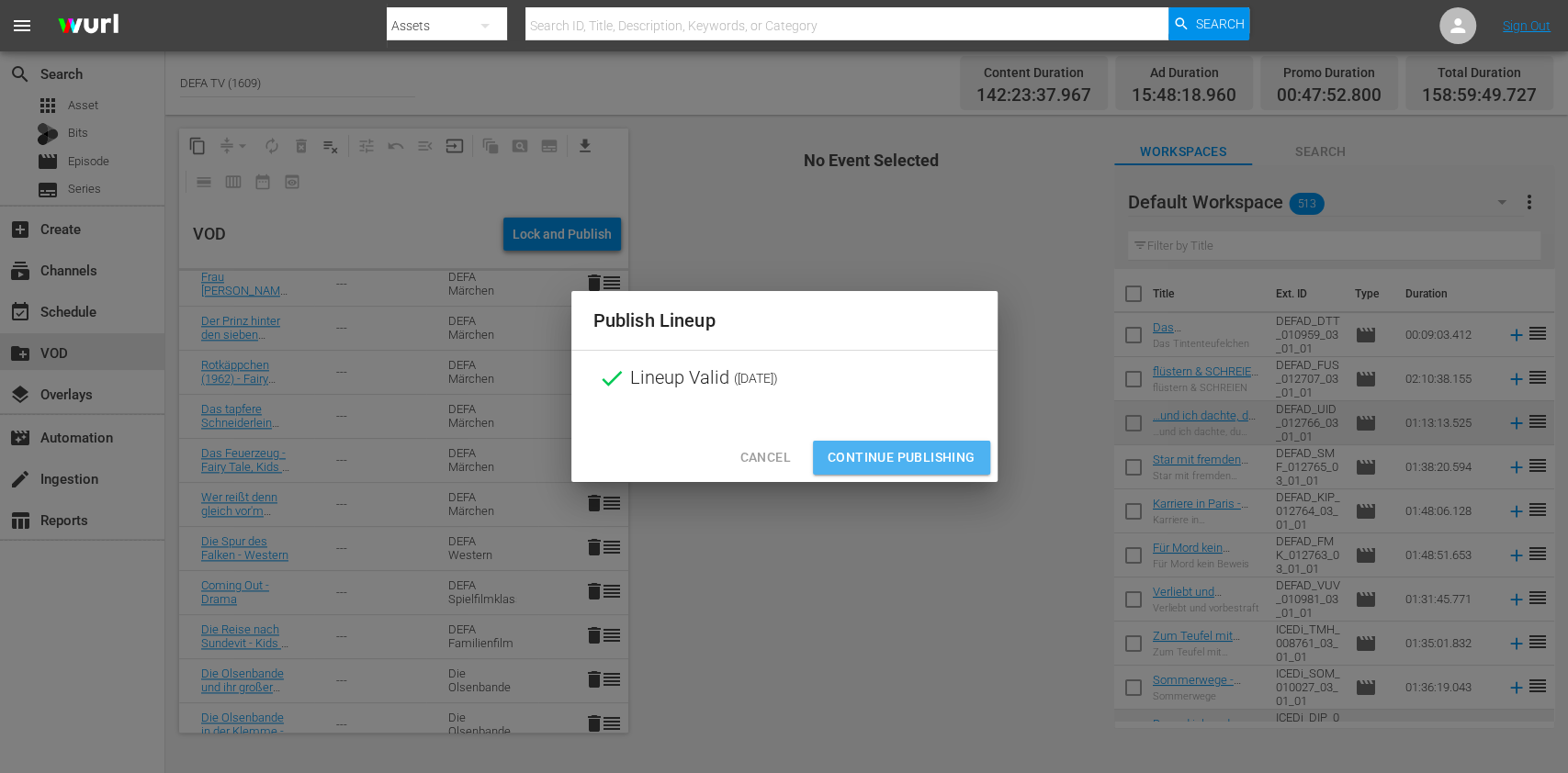
click at [901, 474] on button "Continue Publishing" at bounding box center [901, 457] width 178 height 34
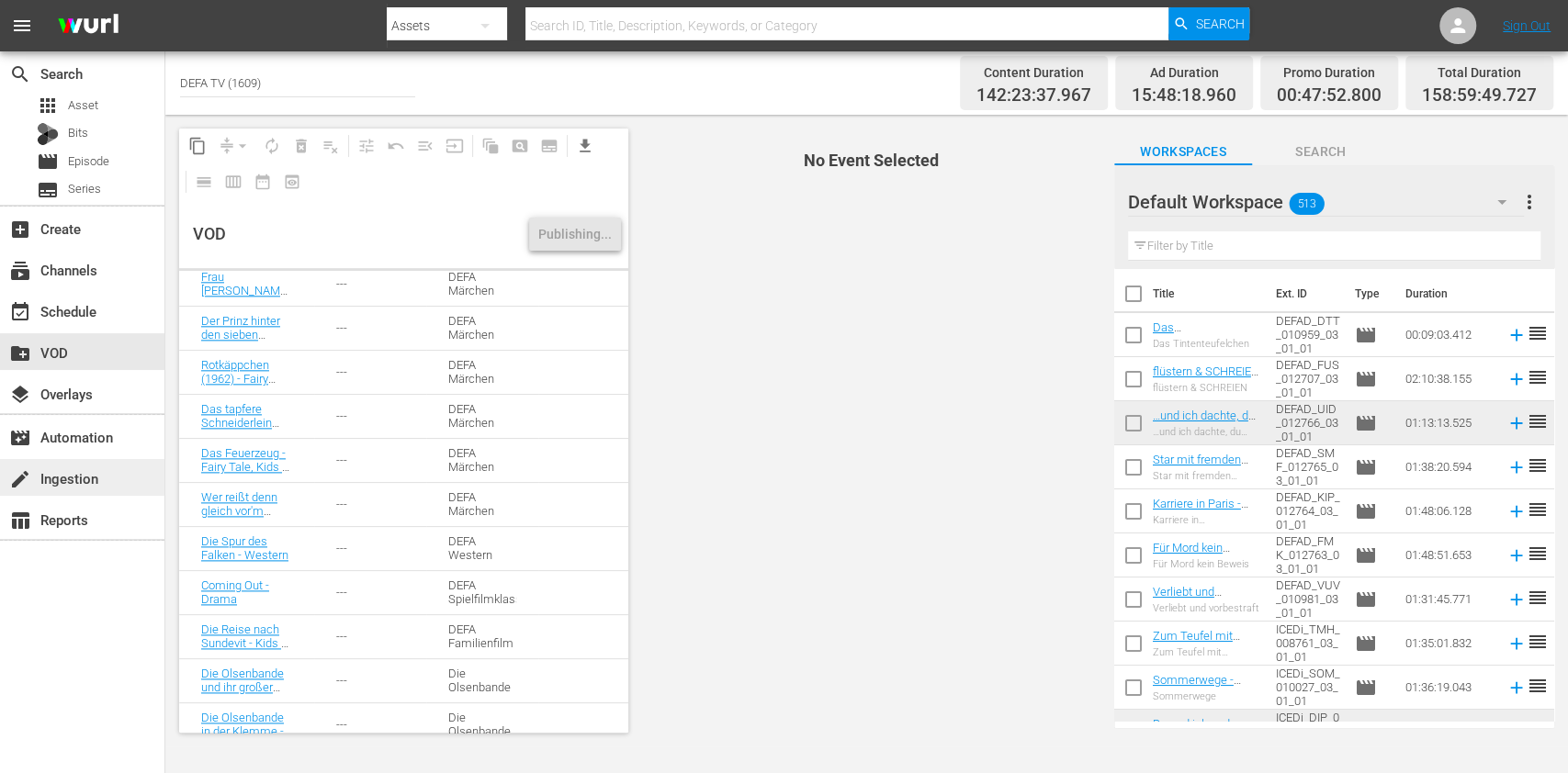
click at [120, 474] on div "create Ingestion" at bounding box center [82, 478] width 165 height 37
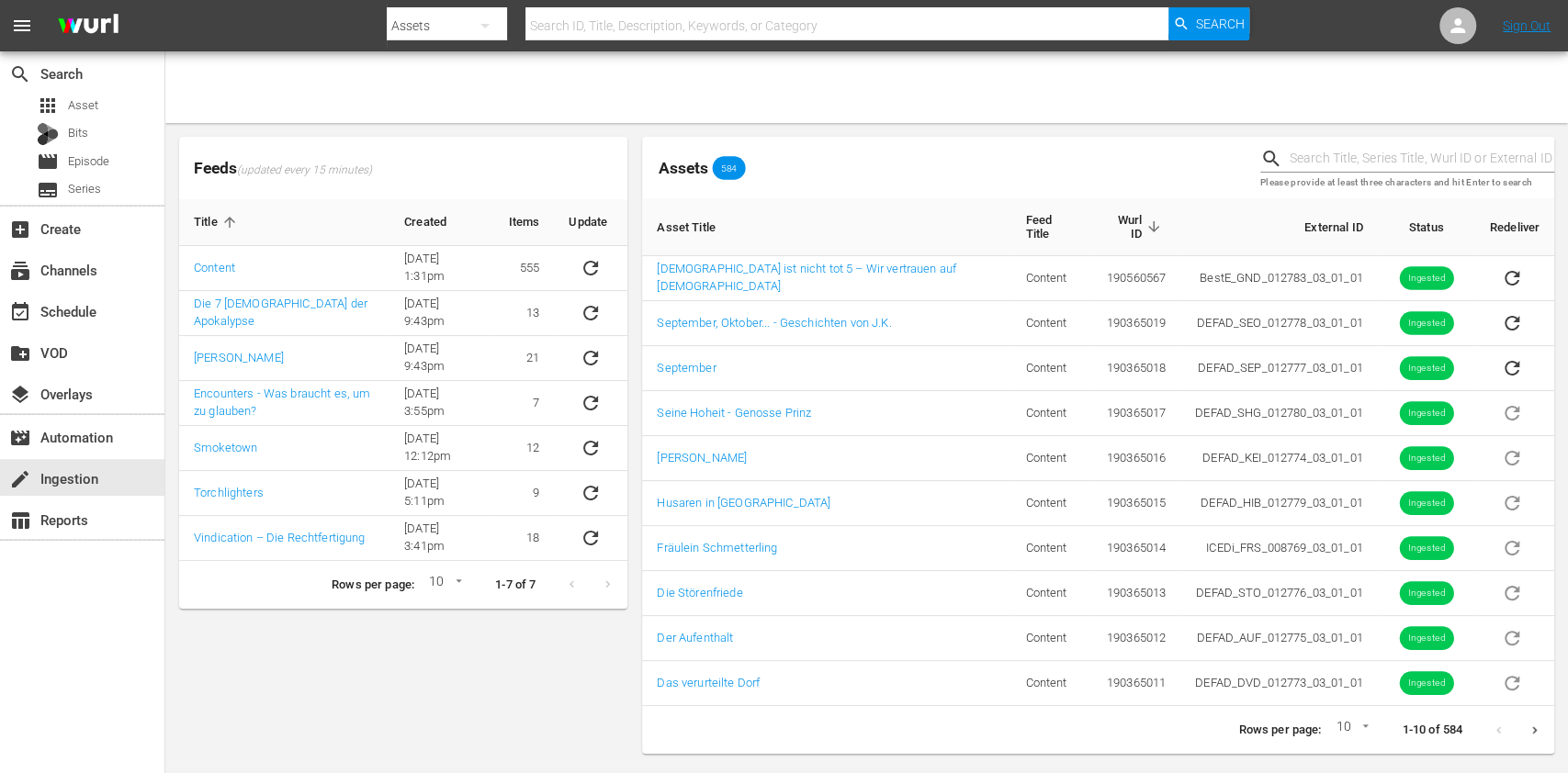
drag, startPoint x: 0, startPoint y: 0, endPoint x: 1391, endPoint y: 154, distance: 1399.5
click at [1391, 154] on input "text" at bounding box center [1422, 159] width 264 height 28
type input "faith"
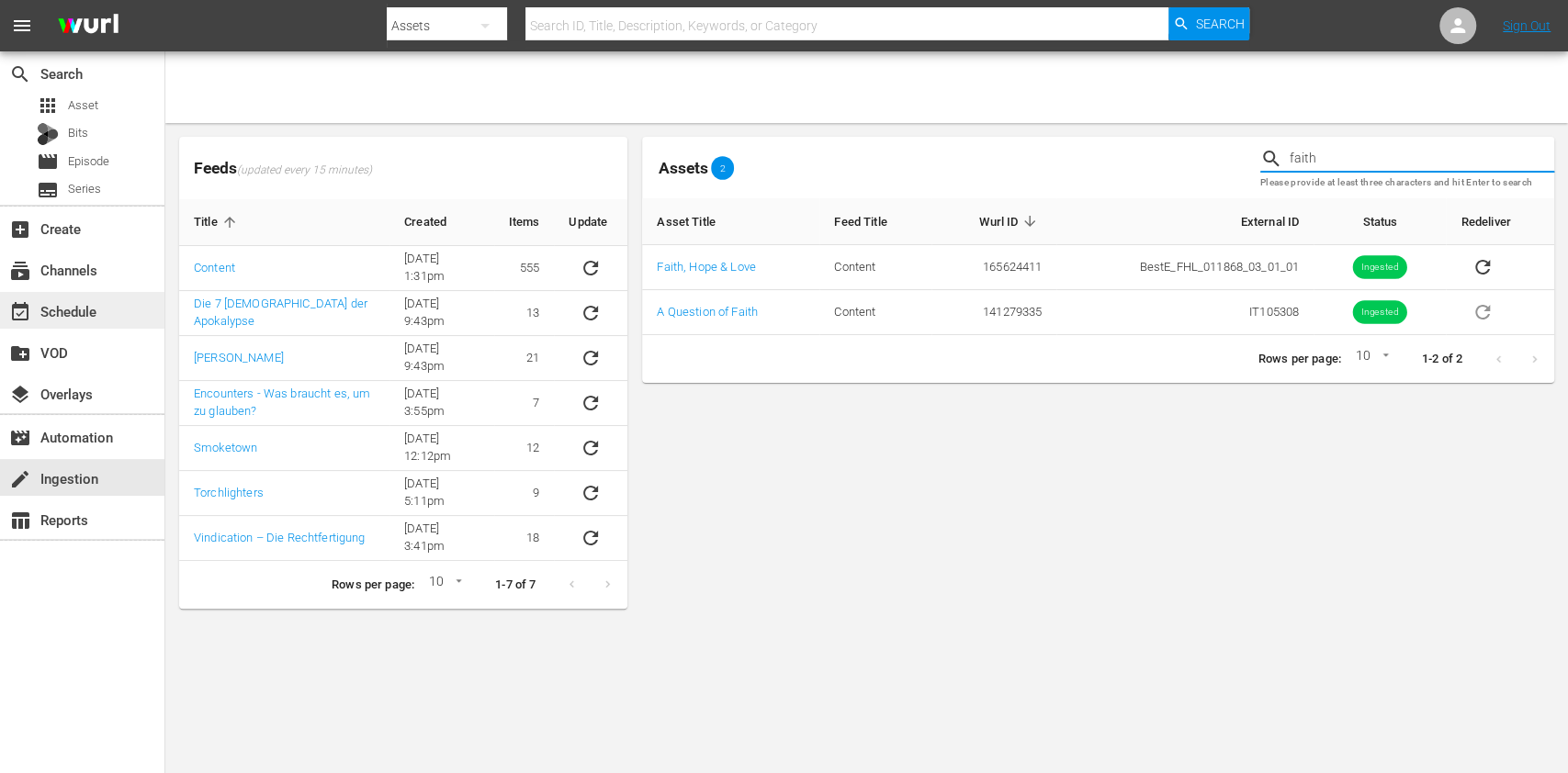
click at [84, 325] on div "event_available Schedule" at bounding box center [82, 310] width 165 height 37
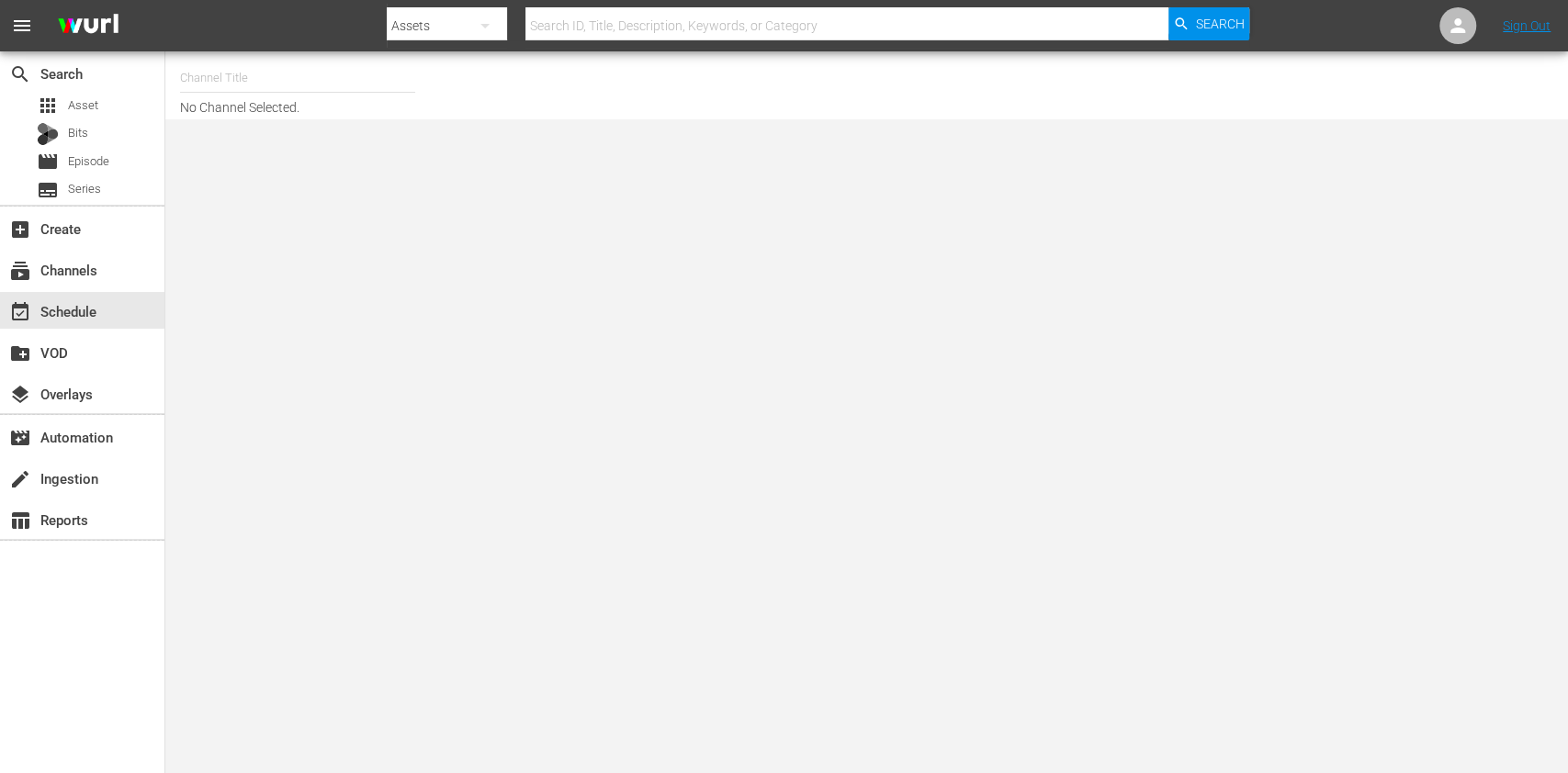
click at [668, 17] on input "text" at bounding box center [847, 26] width 643 height 44
click at [459, 40] on hr at bounding box center [447, 40] width 121 height 1
click at [475, 30] on icon "button" at bounding box center [485, 26] width 22 height 22
click at [463, 131] on div "Episodes" at bounding box center [446, 136] width 74 height 29
click at [632, 28] on input "text" at bounding box center [847, 26] width 643 height 44
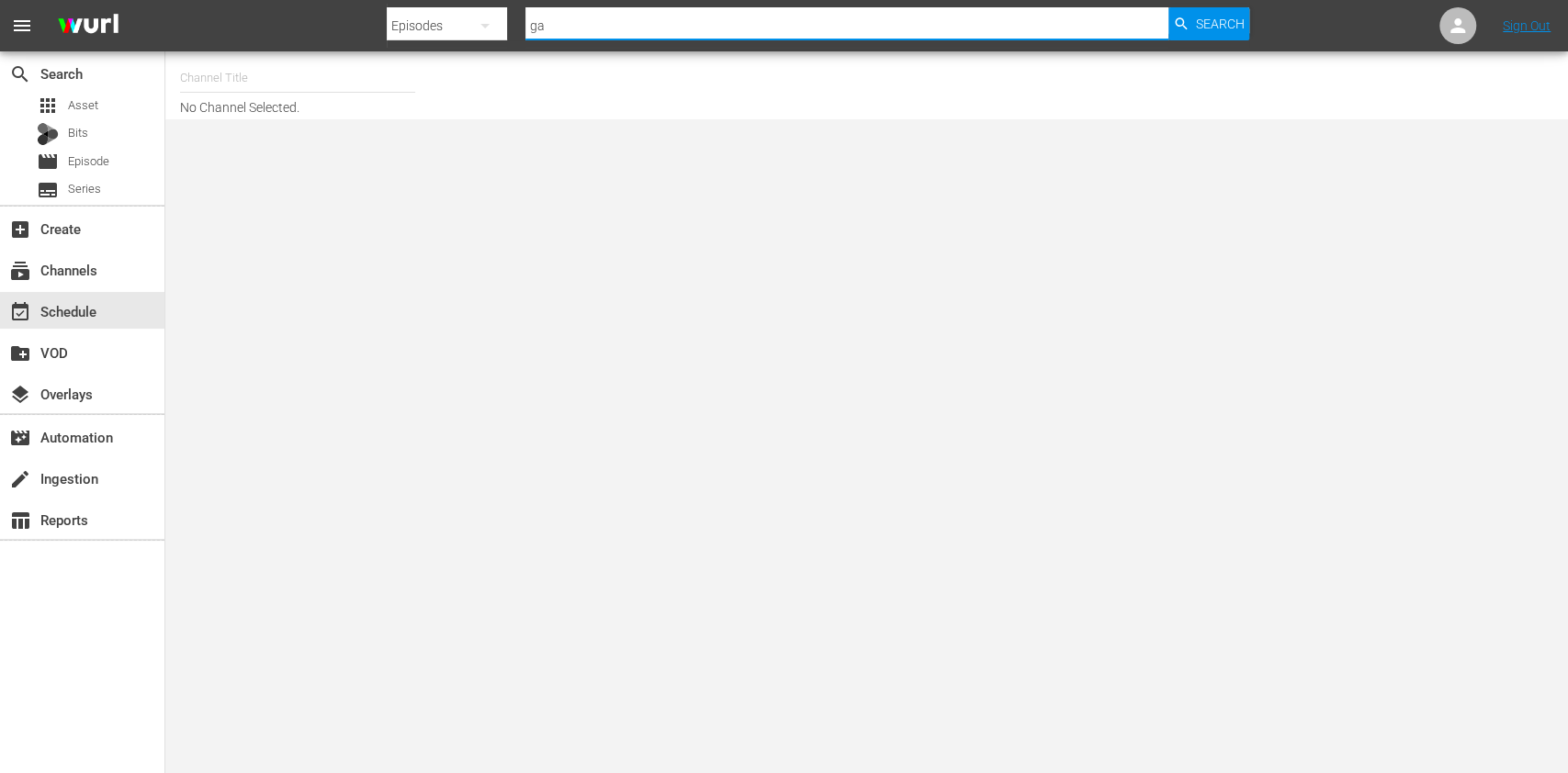
type input "g"
type input "faith"
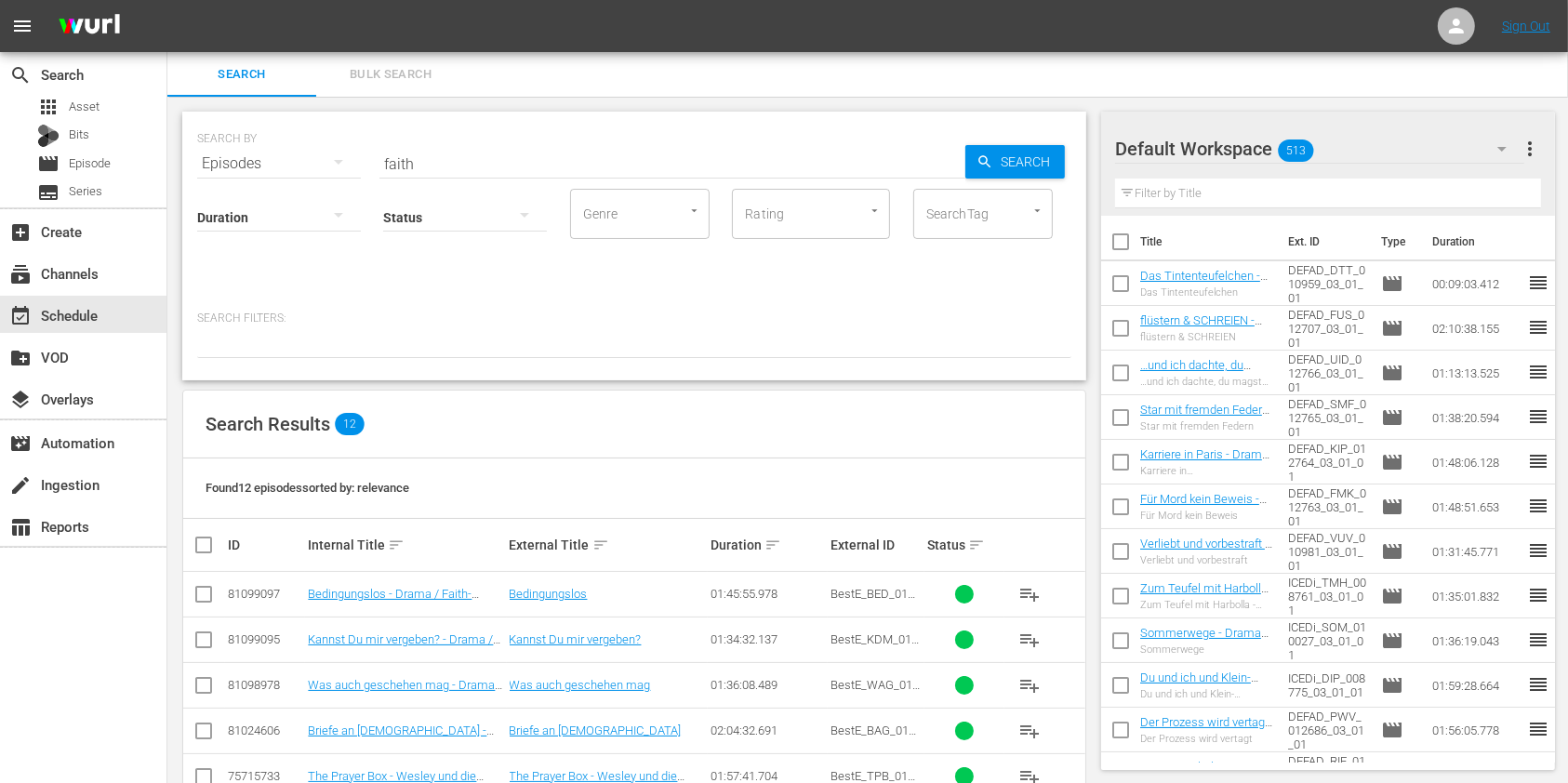
click at [439, 153] on input "faith" at bounding box center [672, 164] width 586 height 45
type input "faith, h"
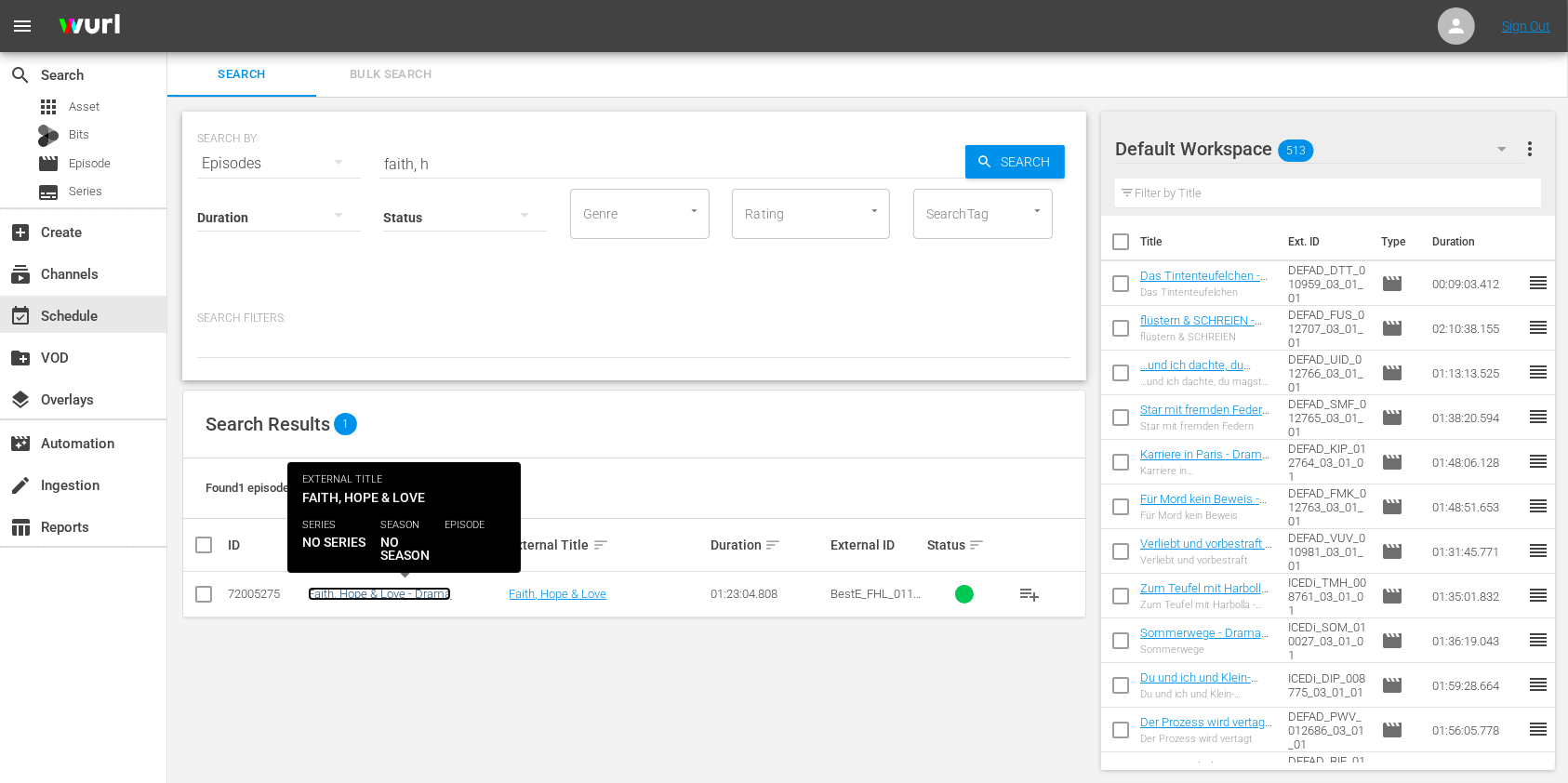
click at [376, 588] on link "Faith, Hope & Love - Drama" at bounding box center [379, 594] width 144 height 14
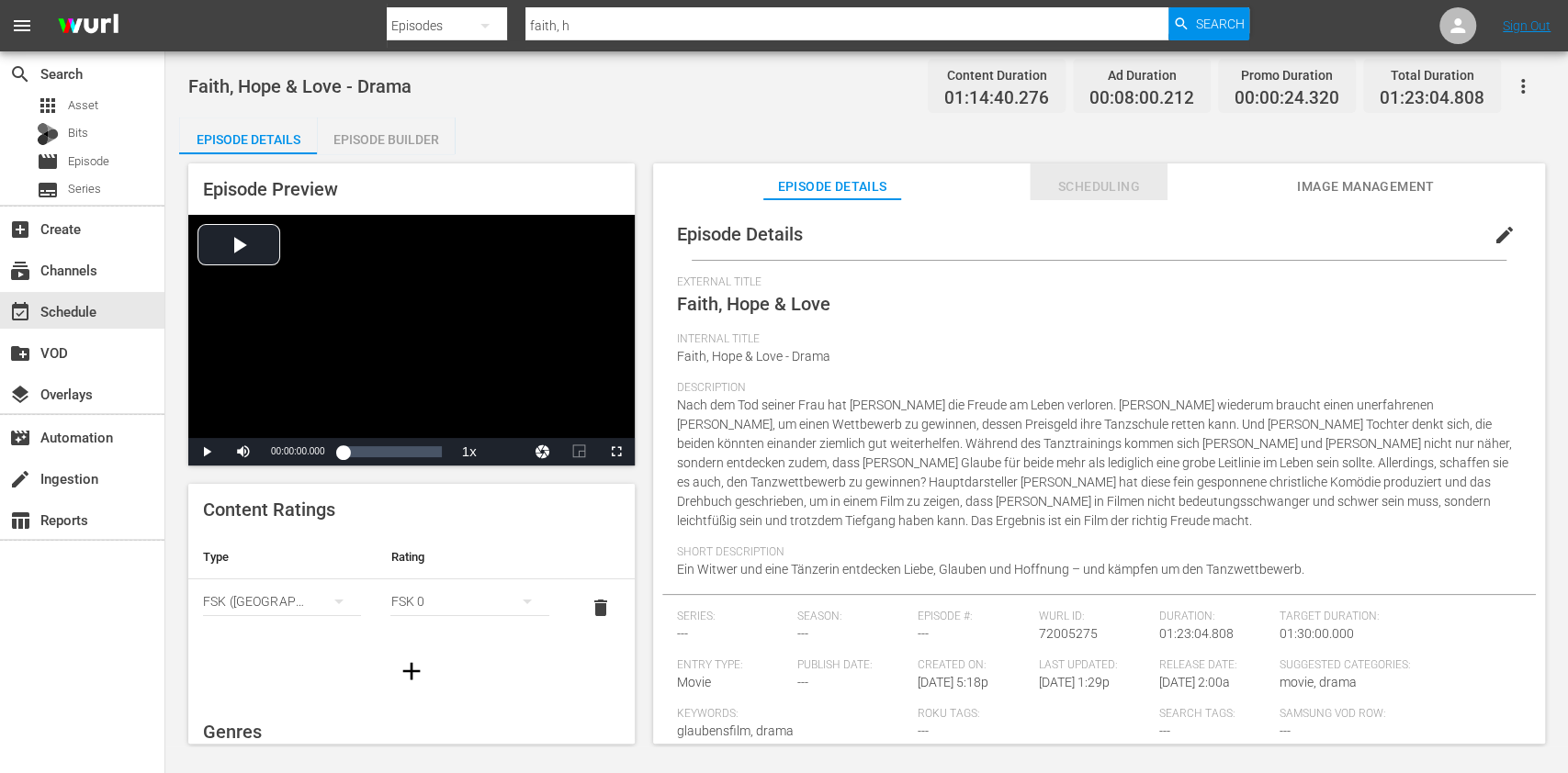
click at [1092, 197] on span "Scheduling" at bounding box center [1099, 187] width 138 height 23
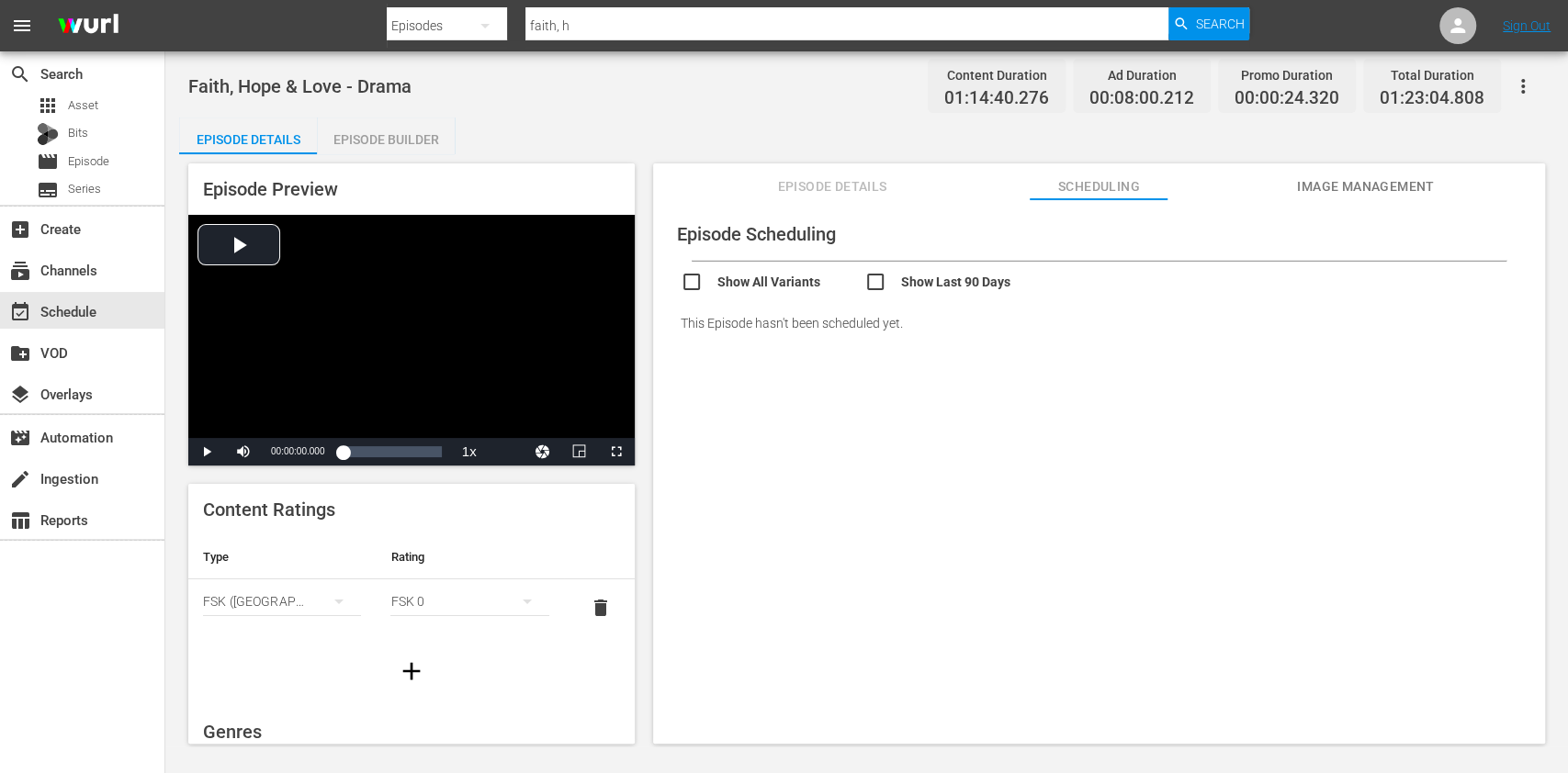
click at [860, 179] on span "Episode Details" at bounding box center [832, 187] width 138 height 23
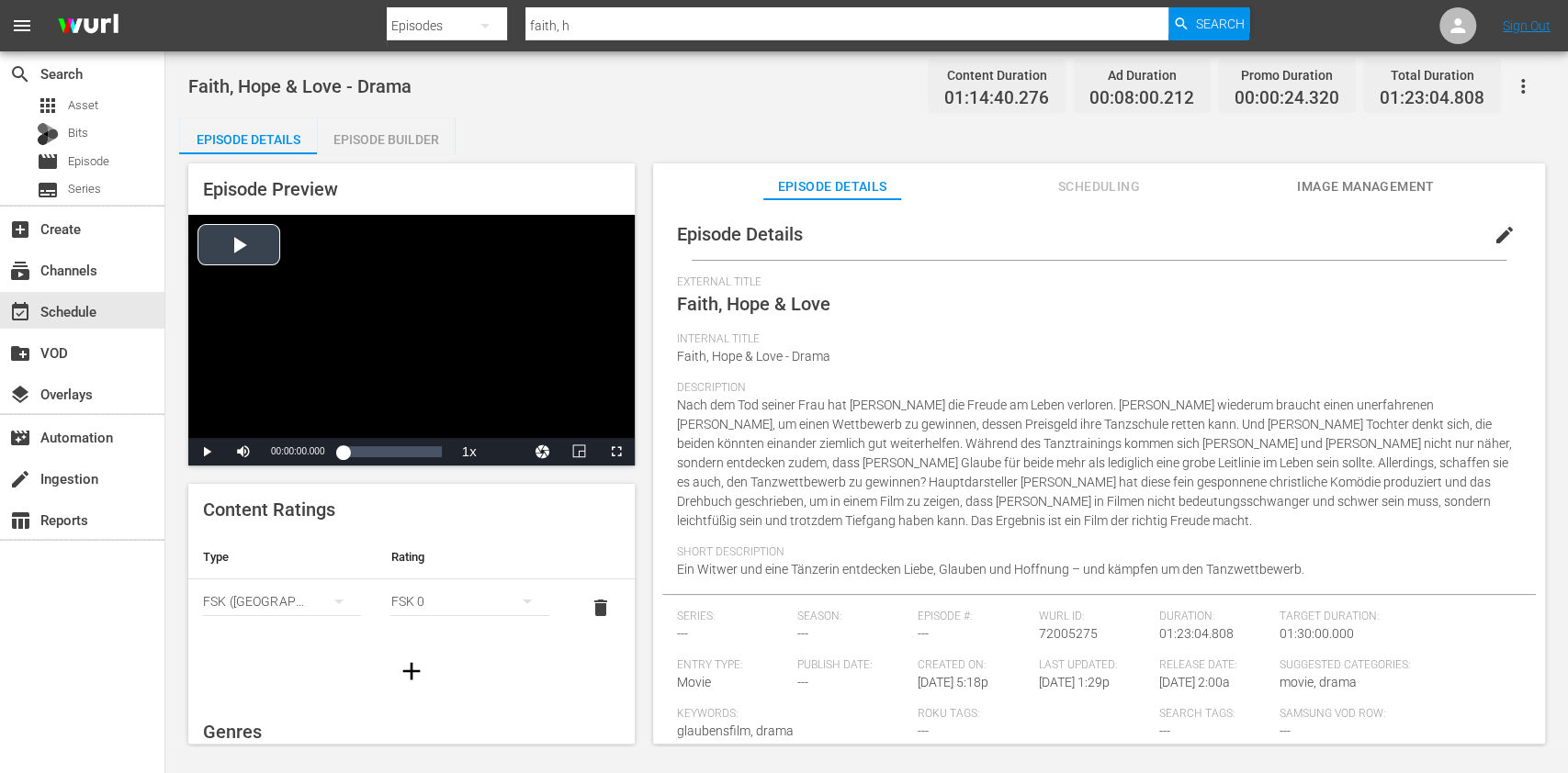
click at [339, 375] on div "Video Player" at bounding box center [412, 326] width 447 height 223
click at [366, 458] on div "00:18:38.087 Faith, Hope & Love (2/7)" at bounding box center [365, 452] width 1 height 18
click at [338, 305] on div "Video Player" at bounding box center [412, 326] width 447 height 223
click at [409, 447] on div "Loaded : 23.32% 00:53:34.502 Faith, Hope & Love (5/7) 00:17:19.684" at bounding box center [391, 452] width 99 height 18
click at [435, 452] on div "01:17:38.699 Faith, Hope & Love (7/7)" at bounding box center [435, 452] width 1 height 18
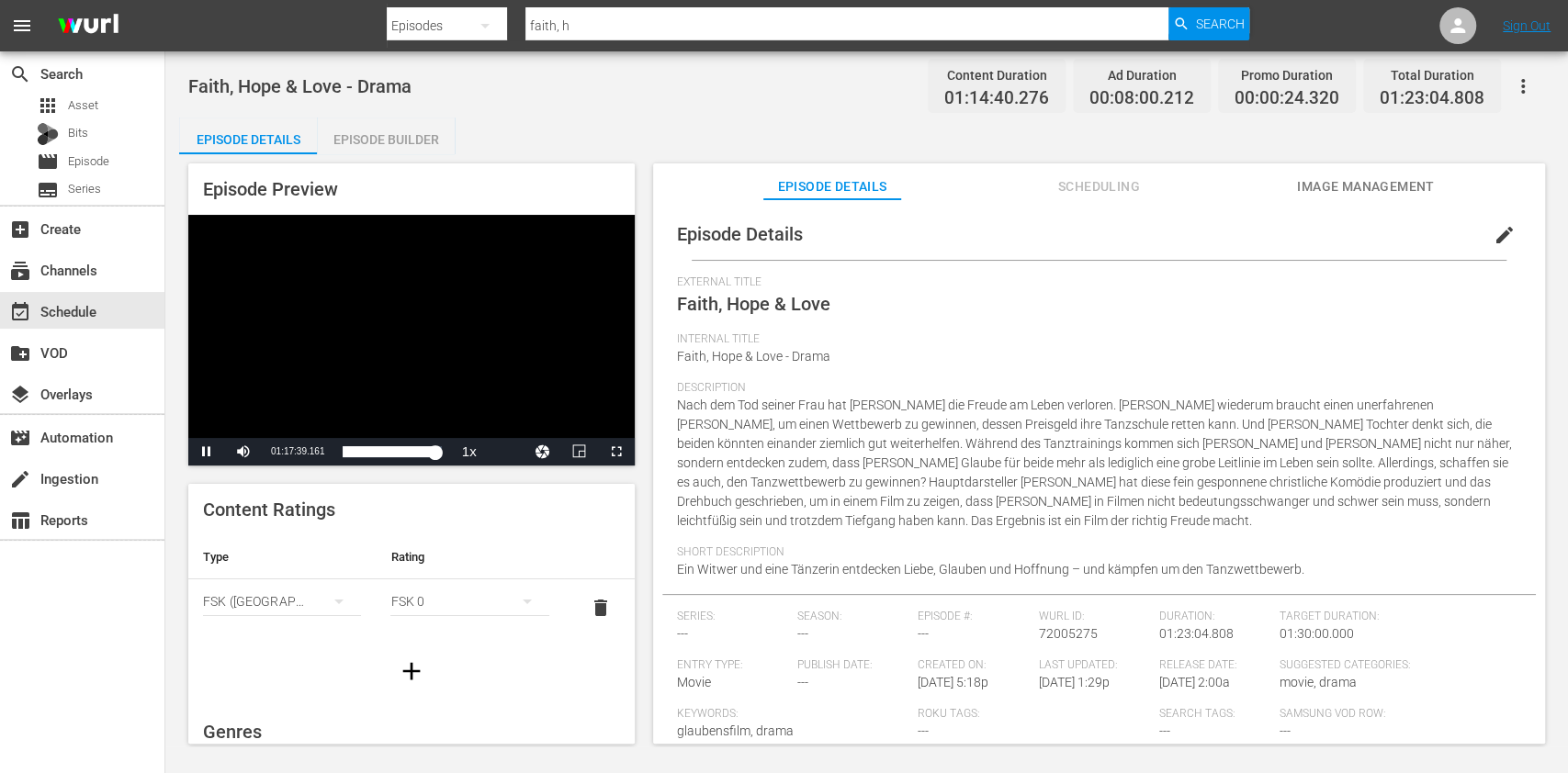
click at [390, 375] on div "Video Player" at bounding box center [412, 326] width 447 height 223
drag, startPoint x: 614, startPoint y: 31, endPoint x: 390, endPoint y: 8, distance: 225.2
click at [390, 8] on div "Search By Episodes Search ID, Title, Description, Keywords, or Category faith, …" at bounding box center [818, 26] width 863 height 44
type input "der lange weg"
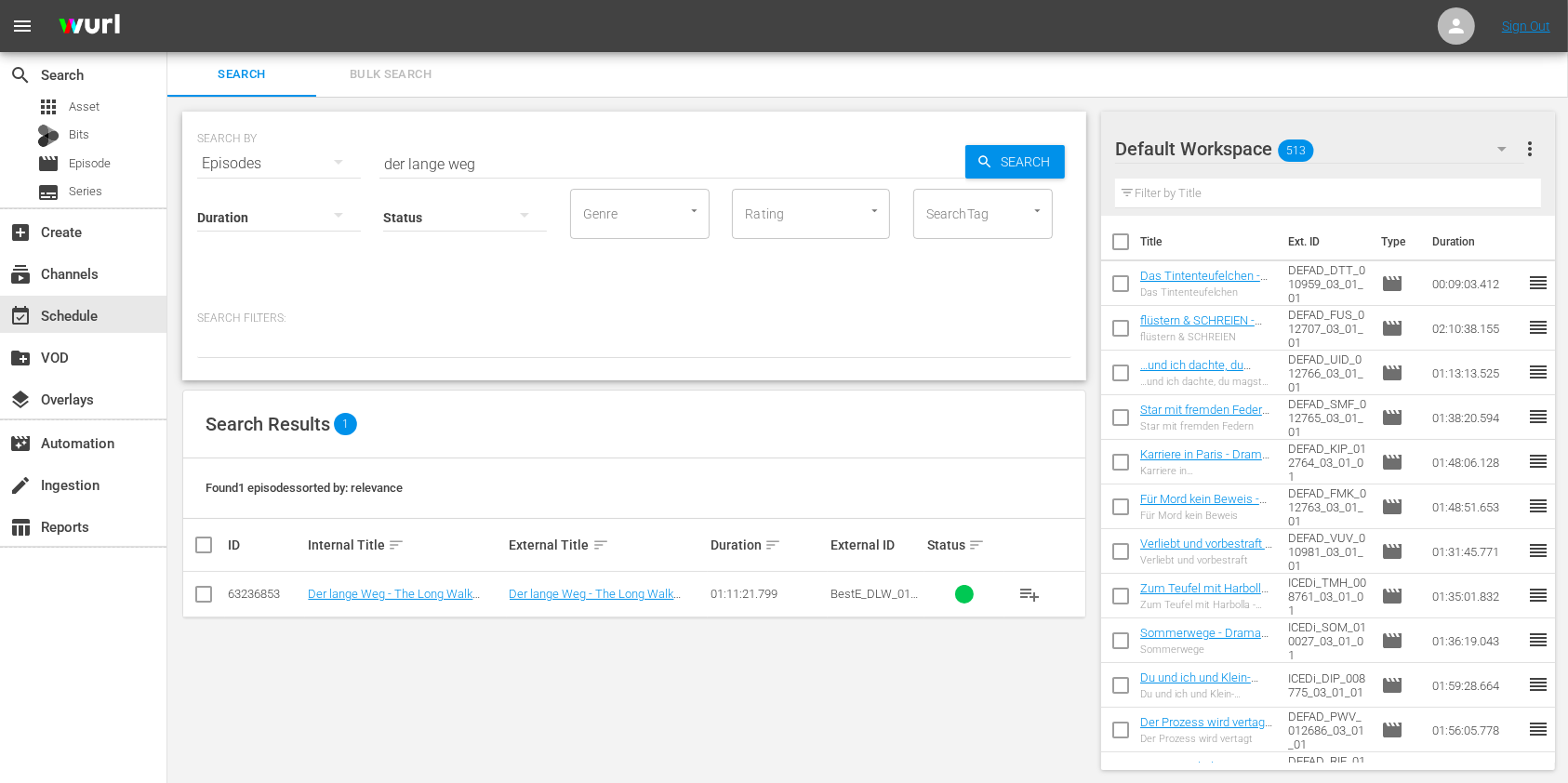
click at [412, 611] on td "Der lange Weg - The Long Walk Home - Drama" at bounding box center [406, 595] width 201 height 46
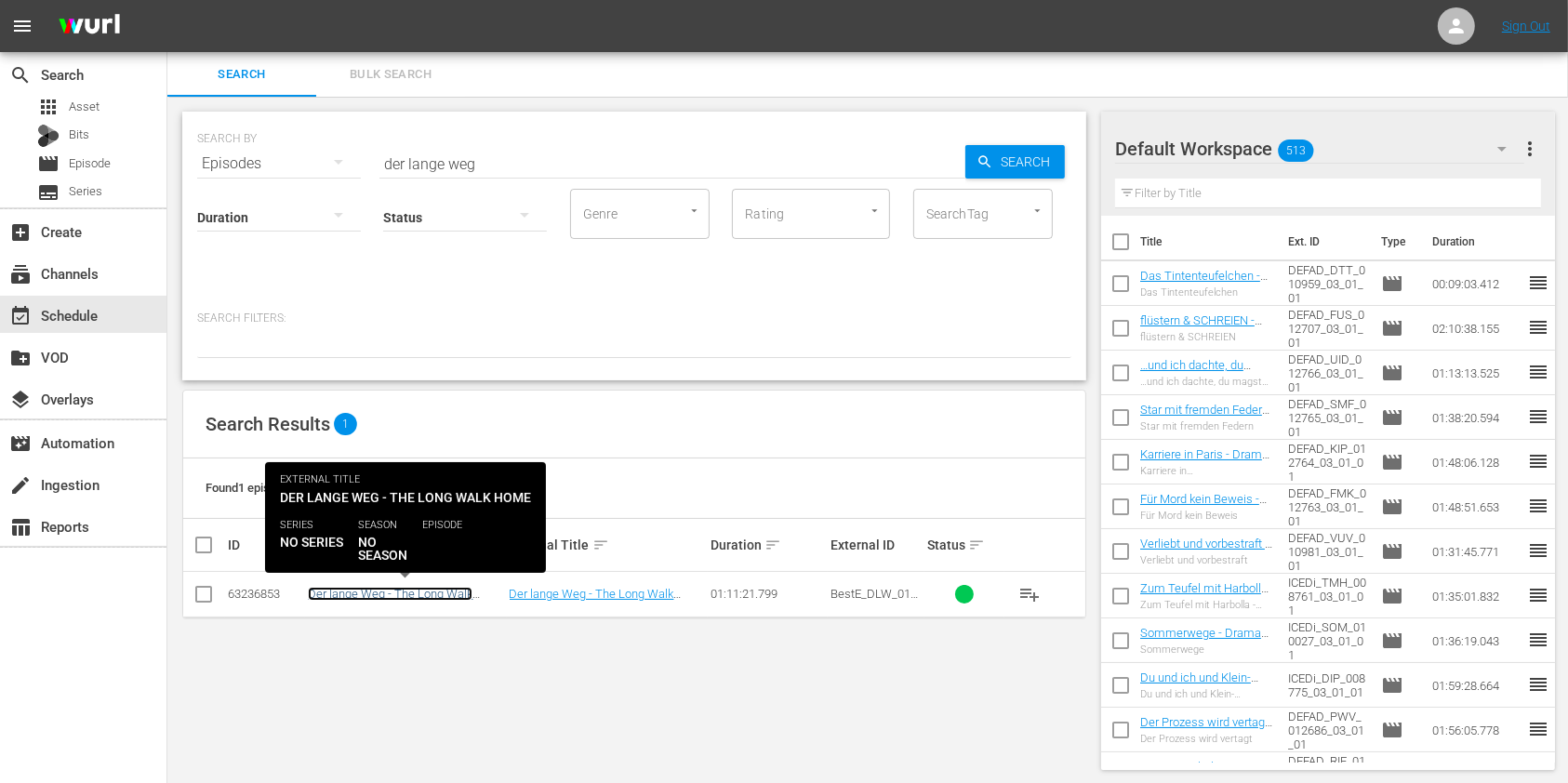
click at [430, 588] on link "Der lange Weg - The Long Walk Home - Drama" at bounding box center [390, 601] width 165 height 28
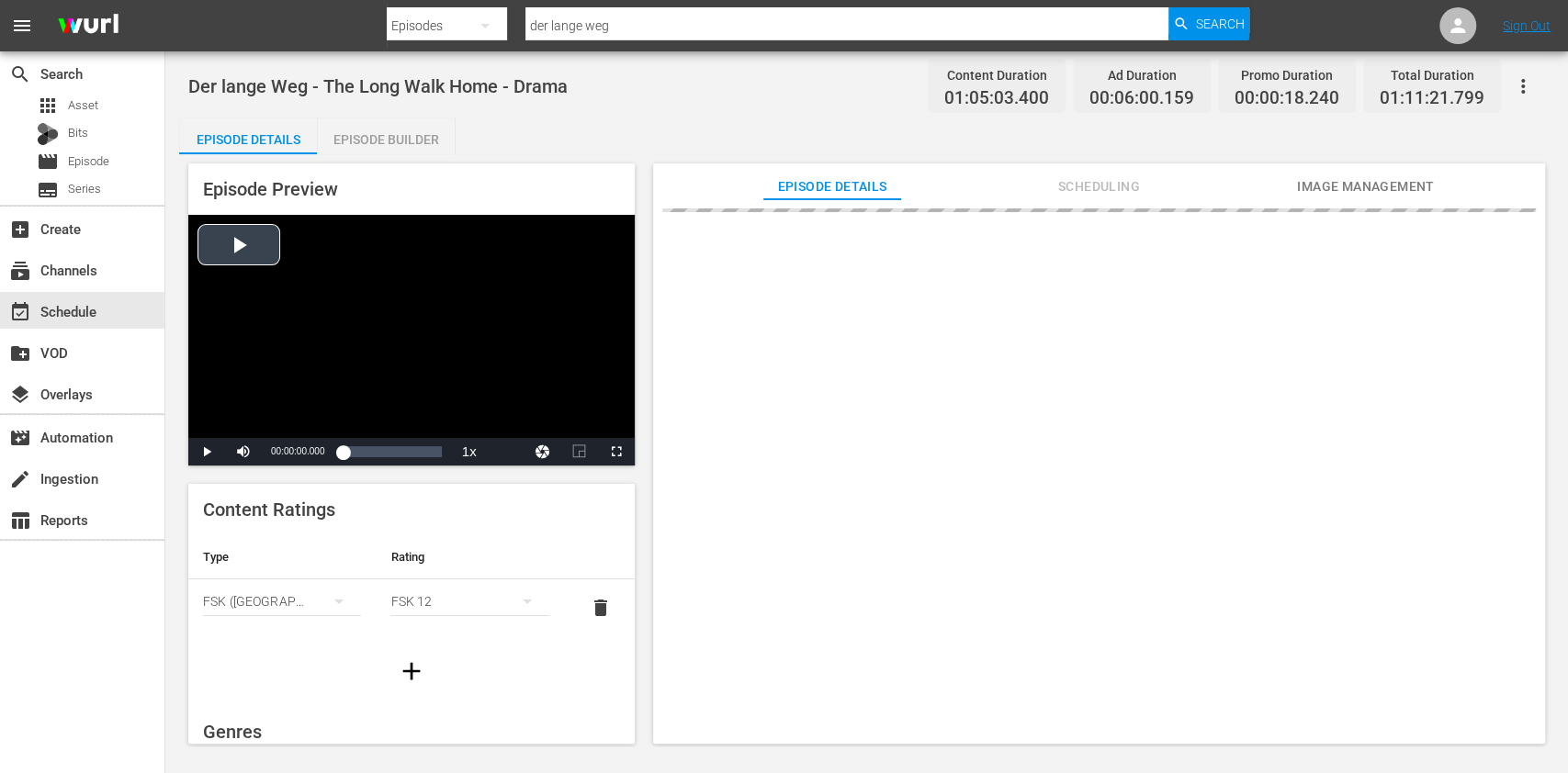
click at [434, 417] on div "Video Player" at bounding box center [412, 326] width 447 height 223
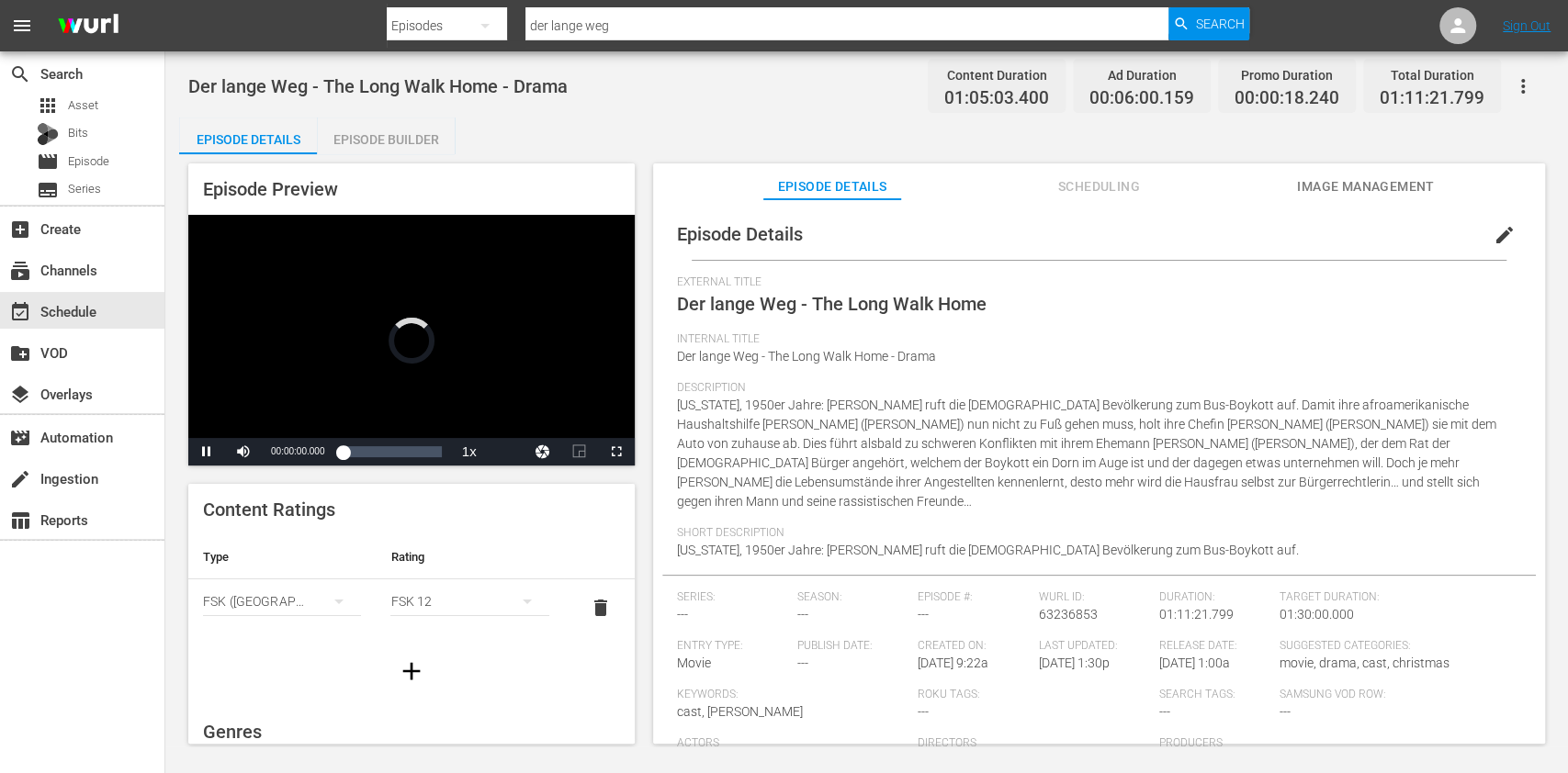
click at [433, 419] on div "Video Player" at bounding box center [412, 326] width 447 height 223
click at [424, 462] on div "Loaded : 0.15% 00:58:41.479 AdSlate Hiimmlisches Kino_V2 00:00:00.000" at bounding box center [391, 452] width 117 height 28
click at [963, 355] on div "Internal Title Der lange Weg - The Long Walk Home - Drama" at bounding box center [1098, 356] width 844 height 49
click at [331, 297] on div "Video Player" at bounding box center [412, 326] width 447 height 223
